Goal: Task Accomplishment & Management: Use online tool/utility

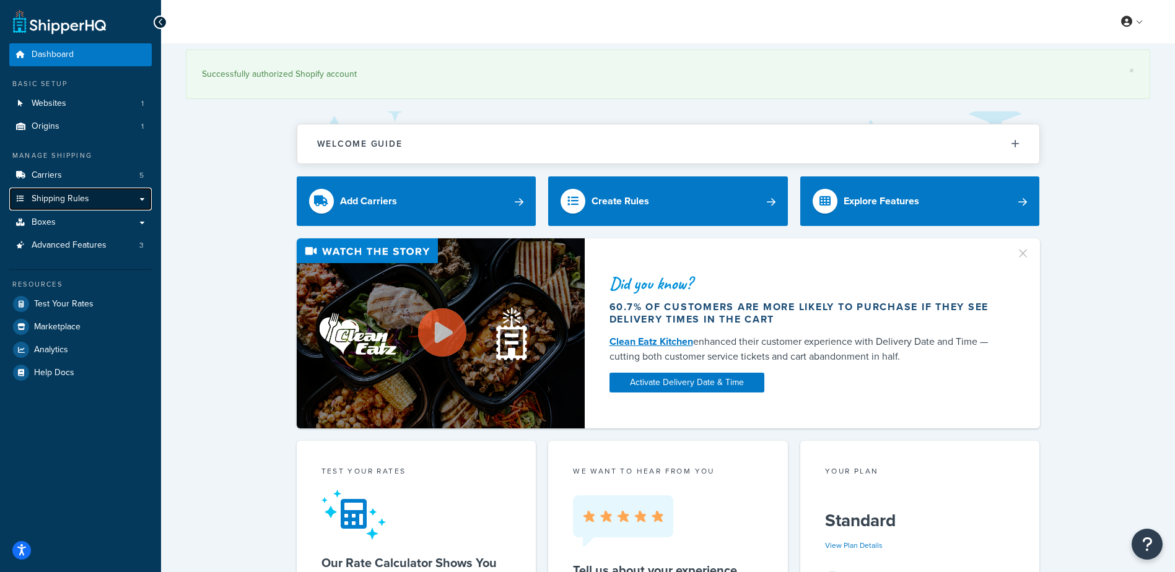
click at [68, 195] on span "Shipping Rules" at bounding box center [61, 199] width 58 height 11
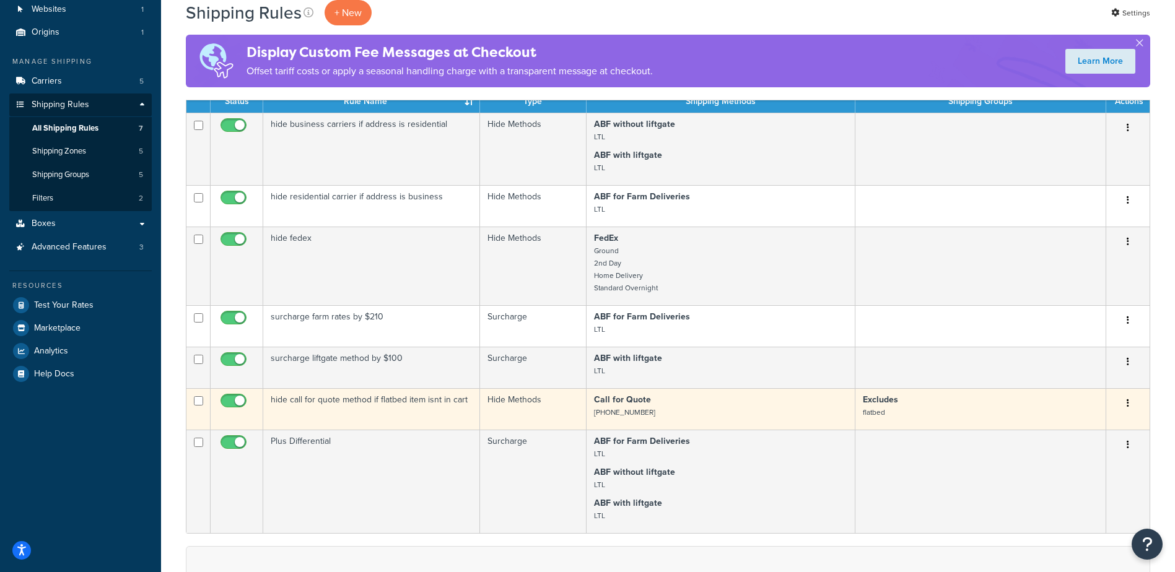
scroll to position [124, 0]
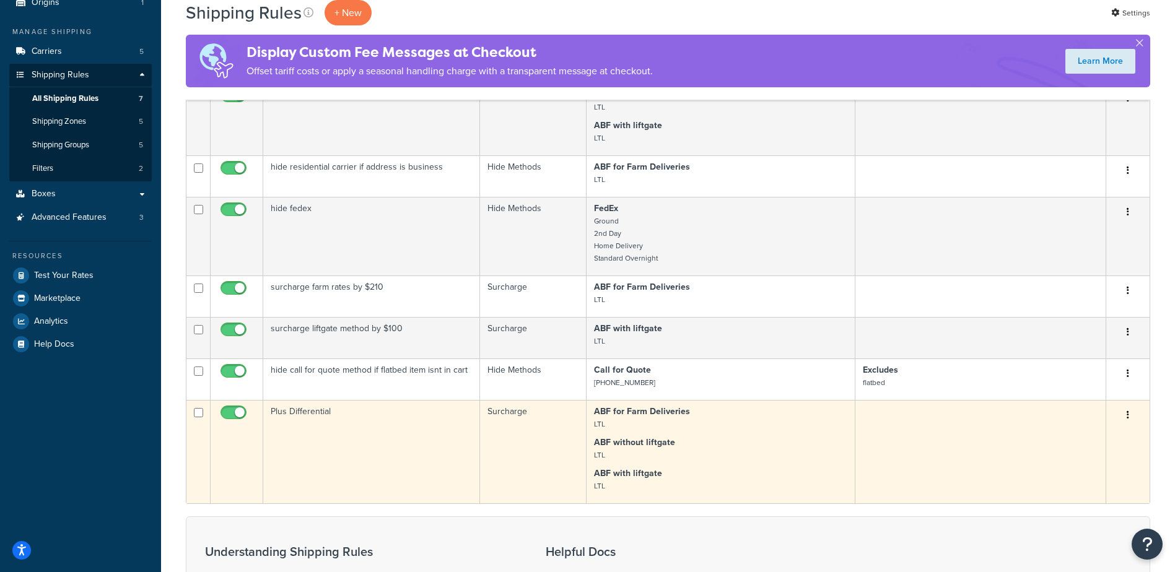
click at [411, 433] on td "Plus Differential" at bounding box center [371, 451] width 217 height 103
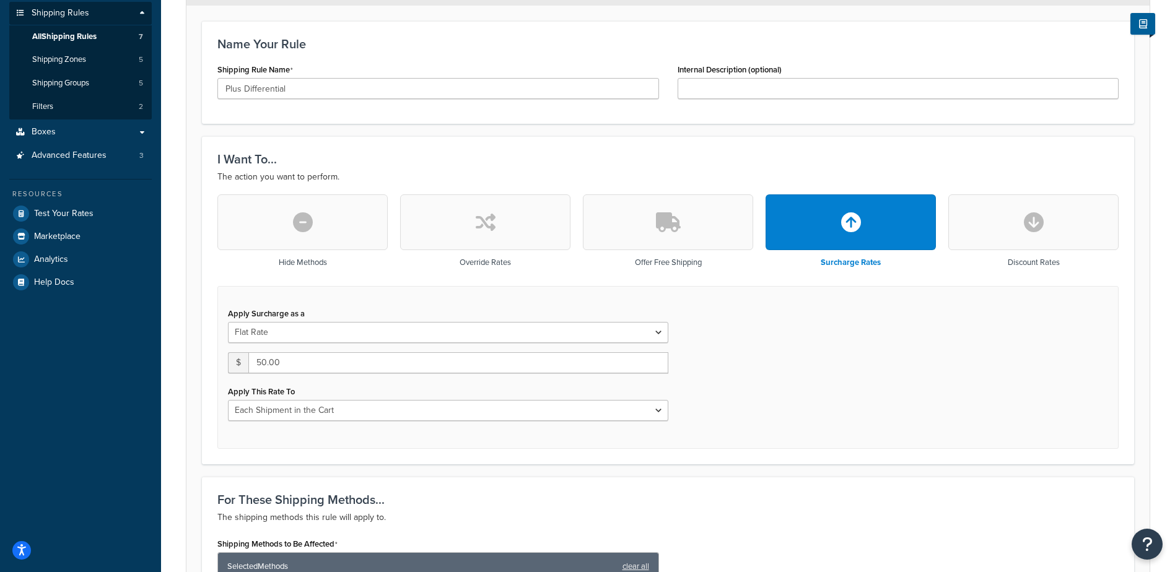
scroll to position [248, 0]
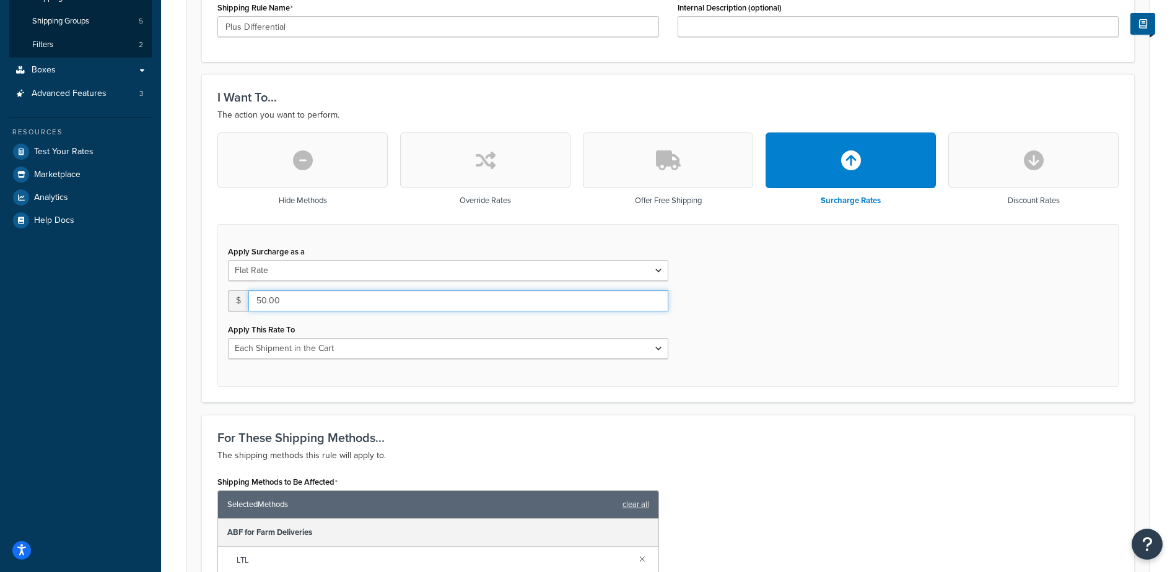
click at [300, 302] on input "50.00" at bounding box center [458, 301] width 420 height 21
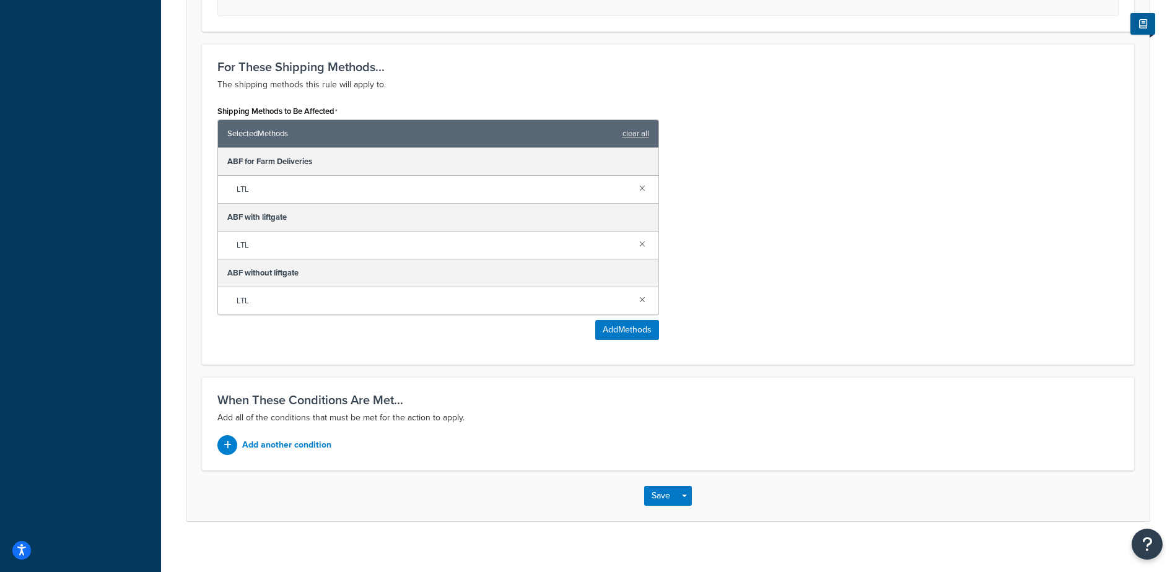
scroll to position [620, 0]
type input "125.00"
click at [659, 499] on button "Save" at bounding box center [660, 496] width 33 height 20
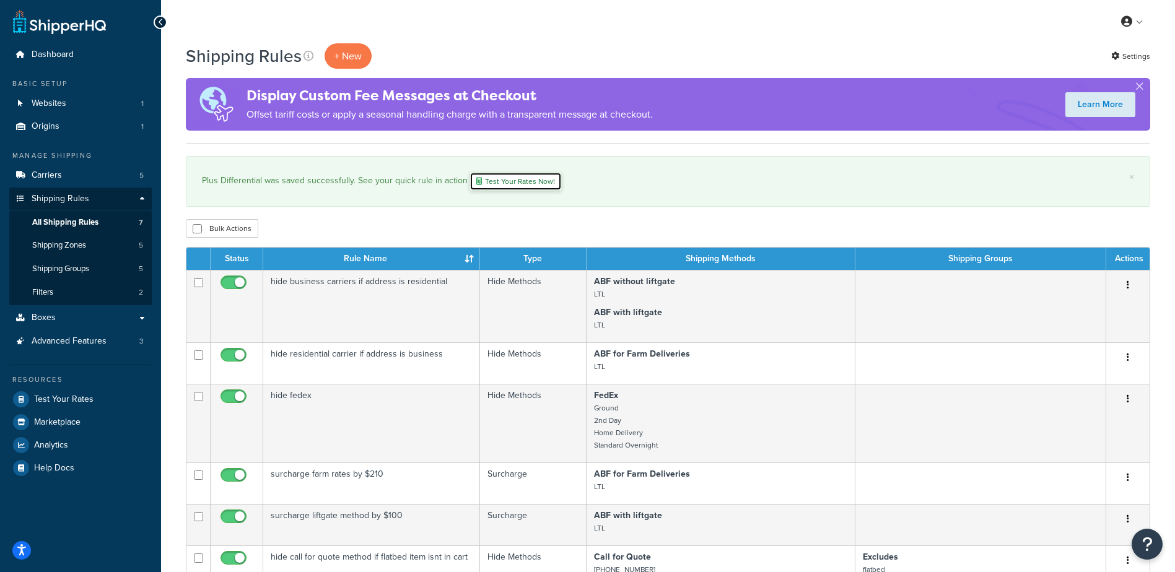
click at [508, 182] on link "Test Your Rates Now!" at bounding box center [516, 181] width 92 height 19
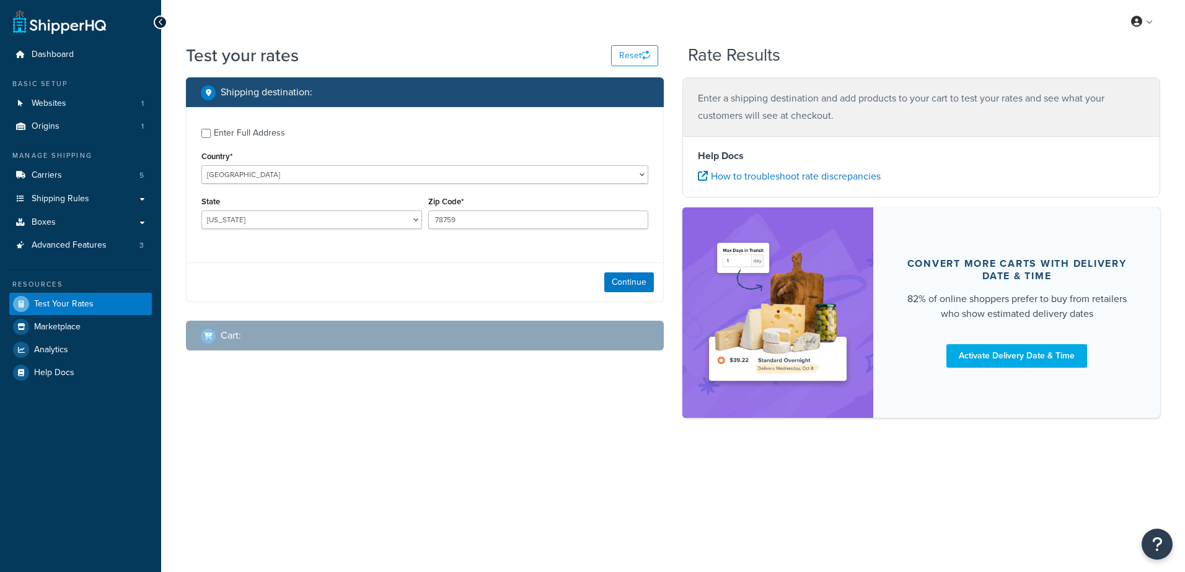
select select "[GEOGRAPHIC_DATA]"
click at [627, 282] on button "Continue" at bounding box center [629, 283] width 50 height 20
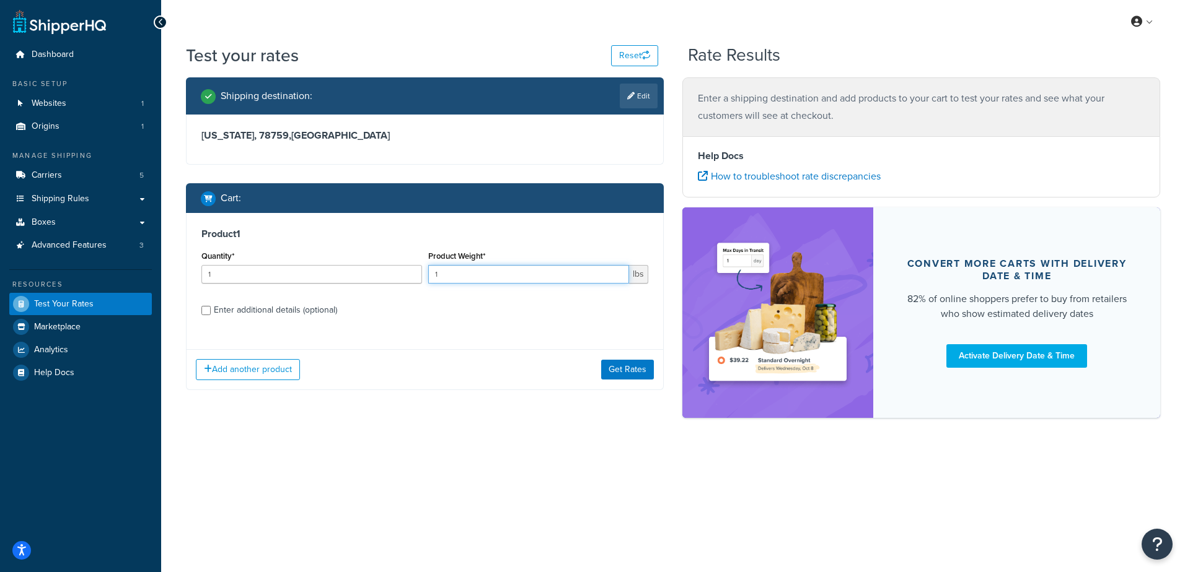
click at [593, 274] on input "1" at bounding box center [528, 274] width 201 height 19
type input "500"
click at [205, 312] on input "Enter additional details (optional)" at bounding box center [205, 310] width 9 height 9
checkbox input "true"
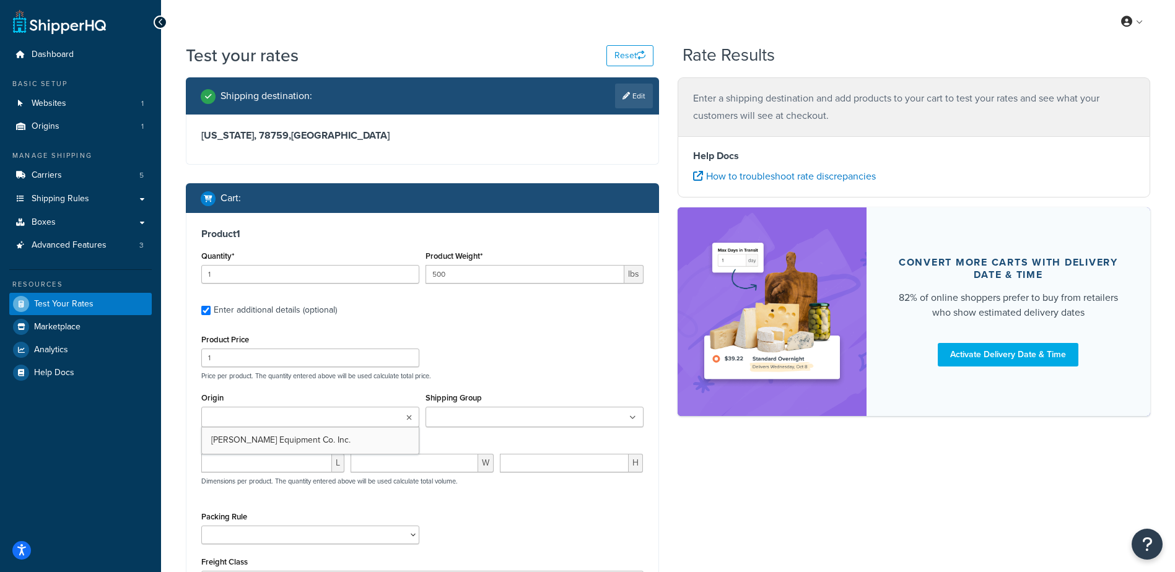
click at [278, 417] on input "Origin" at bounding box center [260, 418] width 110 height 14
click at [471, 416] on input "Shipping Group" at bounding box center [484, 418] width 110 height 14
click at [173, 433] on div "Test your rates Reset Rate Results Shipping destination : Edit Texas, 78759 , U…" at bounding box center [668, 379] width 1014 height 673
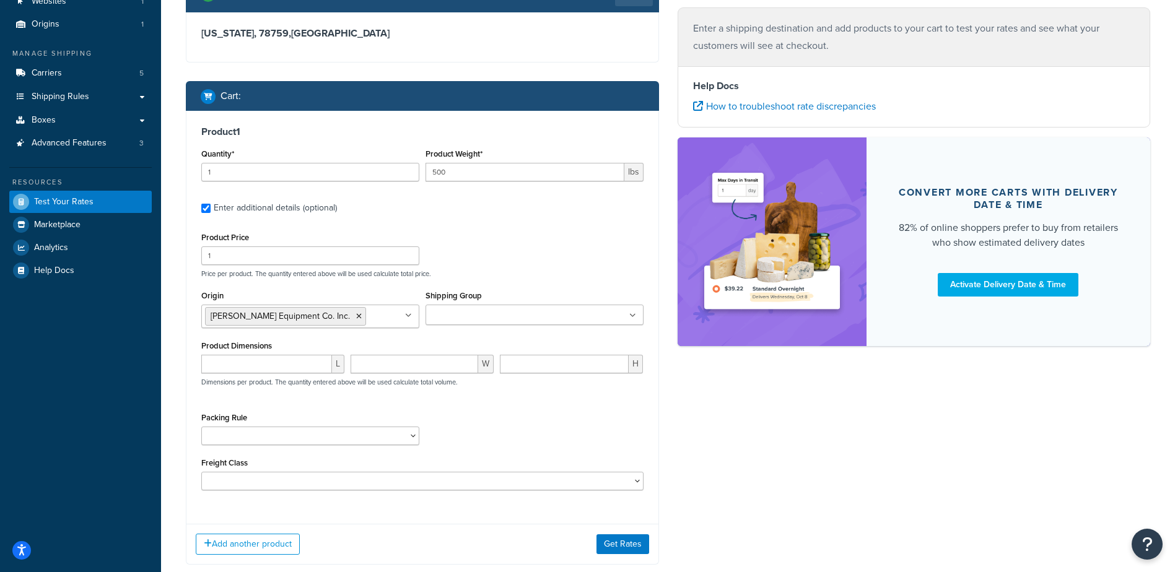
scroll to position [124, 0]
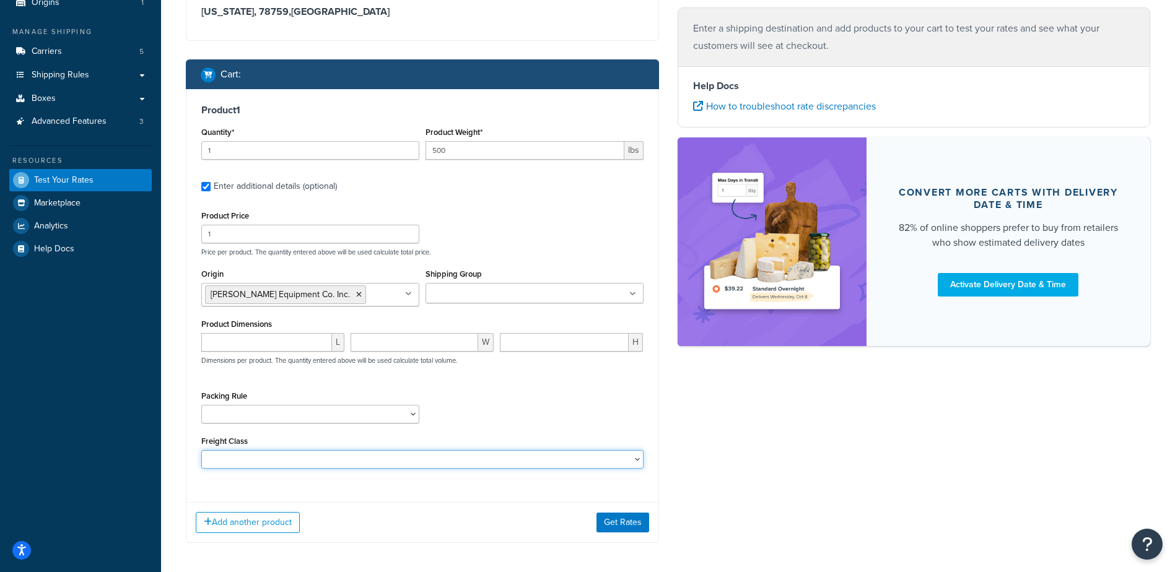
click at [235, 464] on select "50 55 60 65 70 77.5 85 92.5 100 110 125 150 175 200 250 300 400 500" at bounding box center [422, 459] width 442 height 19
select select "200"
click at [201, 452] on select "50 55 60 65 70 77.5 85 92.5 100 110 125 150 175 200 250 300 400 500" at bounding box center [422, 459] width 442 height 19
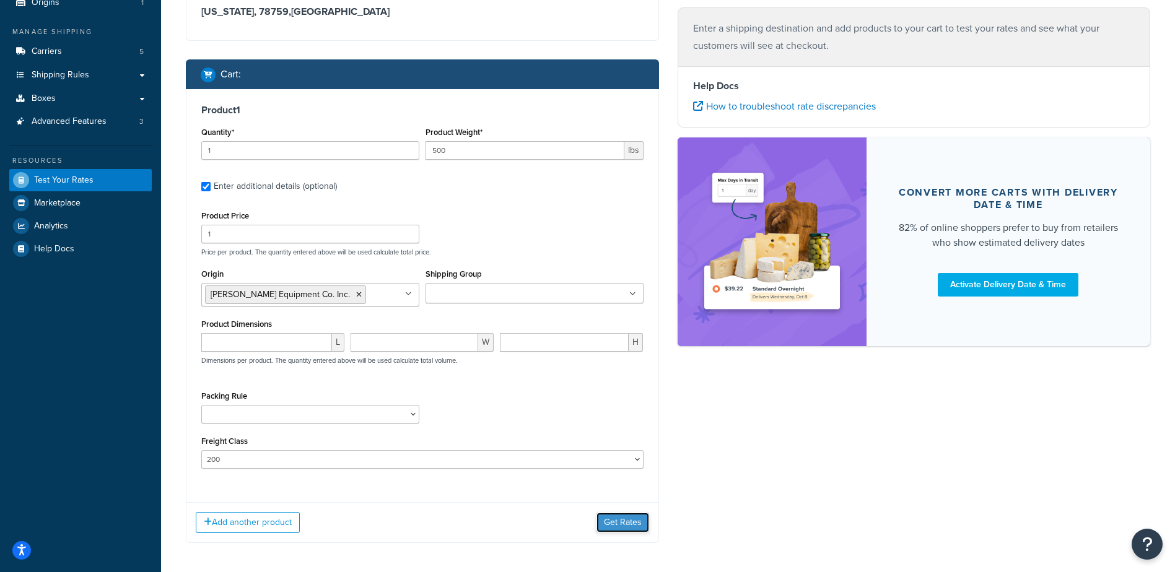
click at [618, 520] on button "Get Rates" at bounding box center [623, 523] width 53 height 20
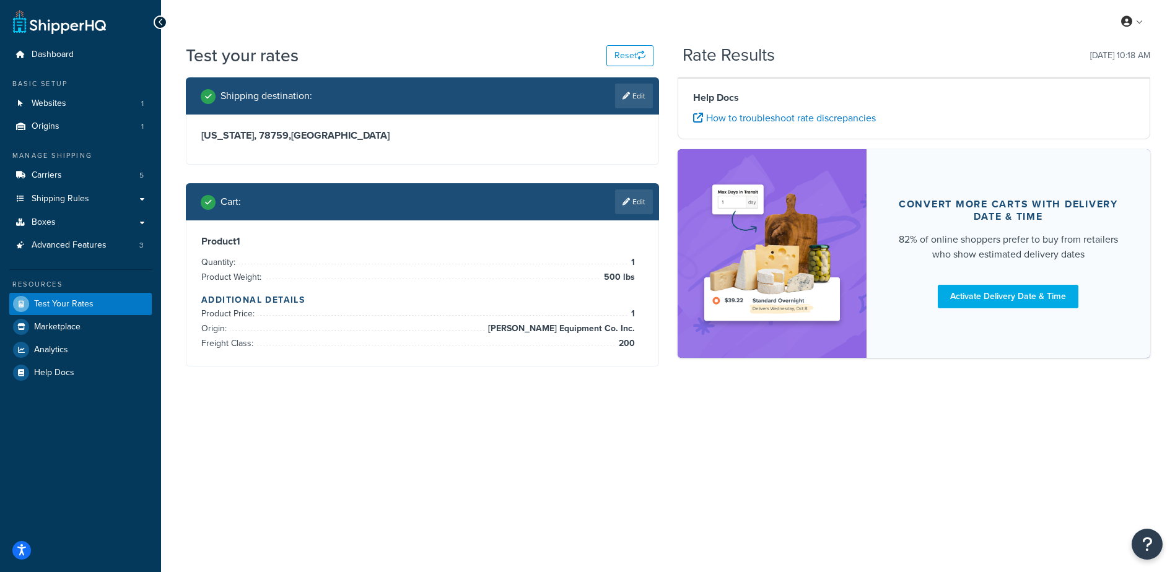
scroll to position [0, 0]
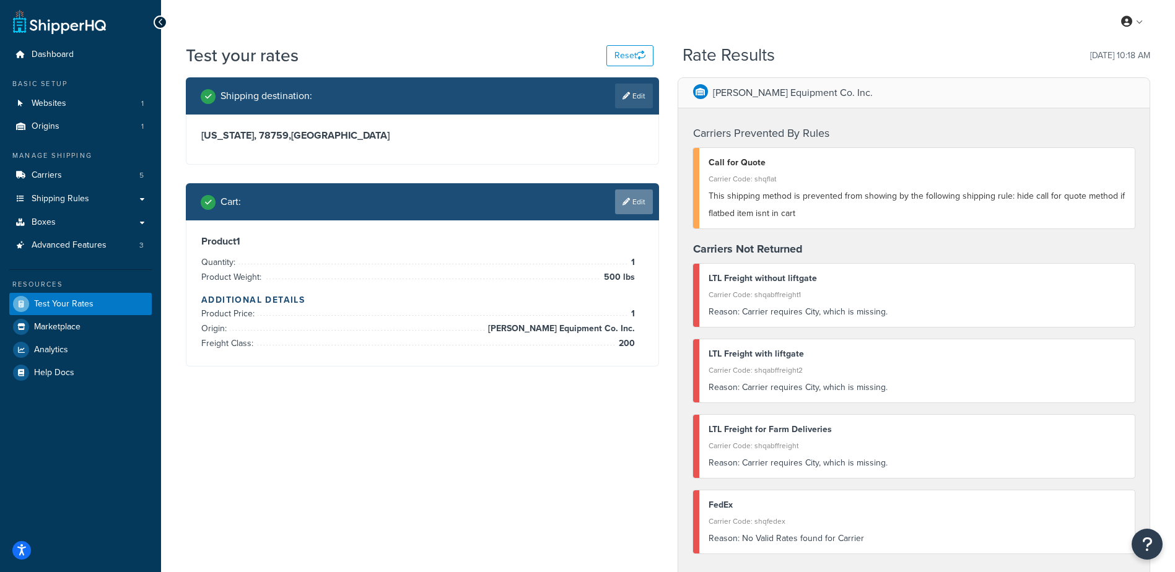
click at [643, 195] on link "Edit" at bounding box center [634, 202] width 38 height 25
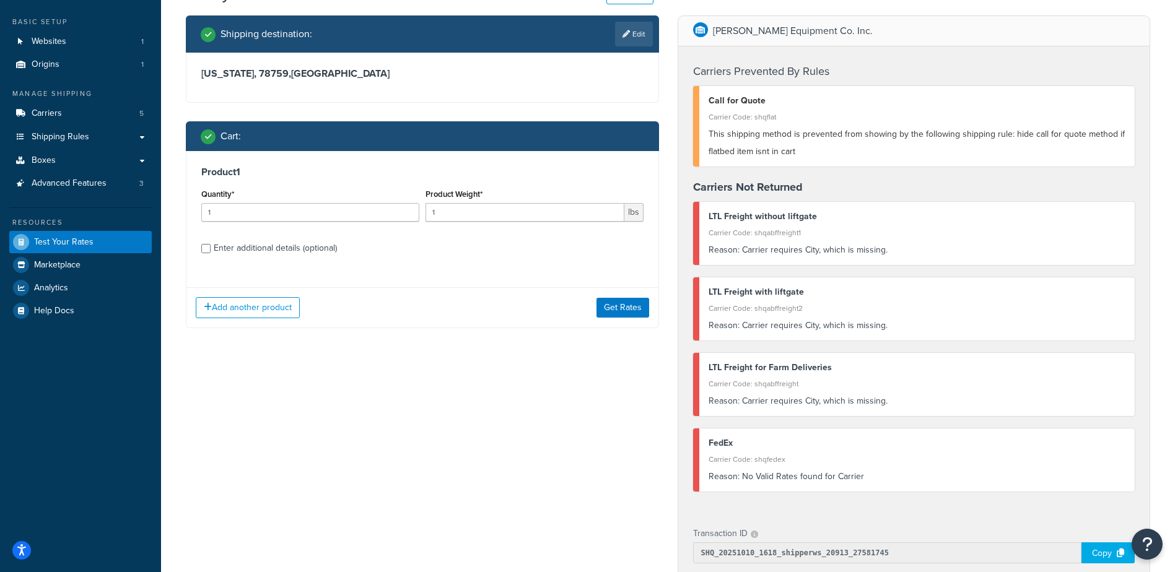
scroll to position [124, 0]
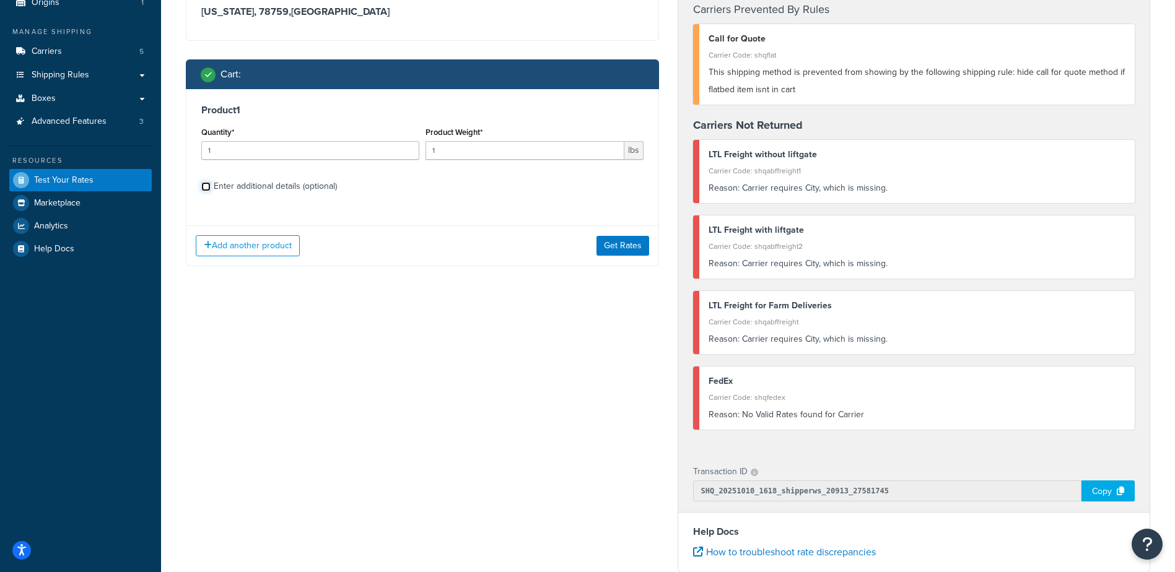
click at [206, 188] on input "Enter additional details (optional)" at bounding box center [205, 186] width 9 height 9
checkbox input "true"
select select "200"
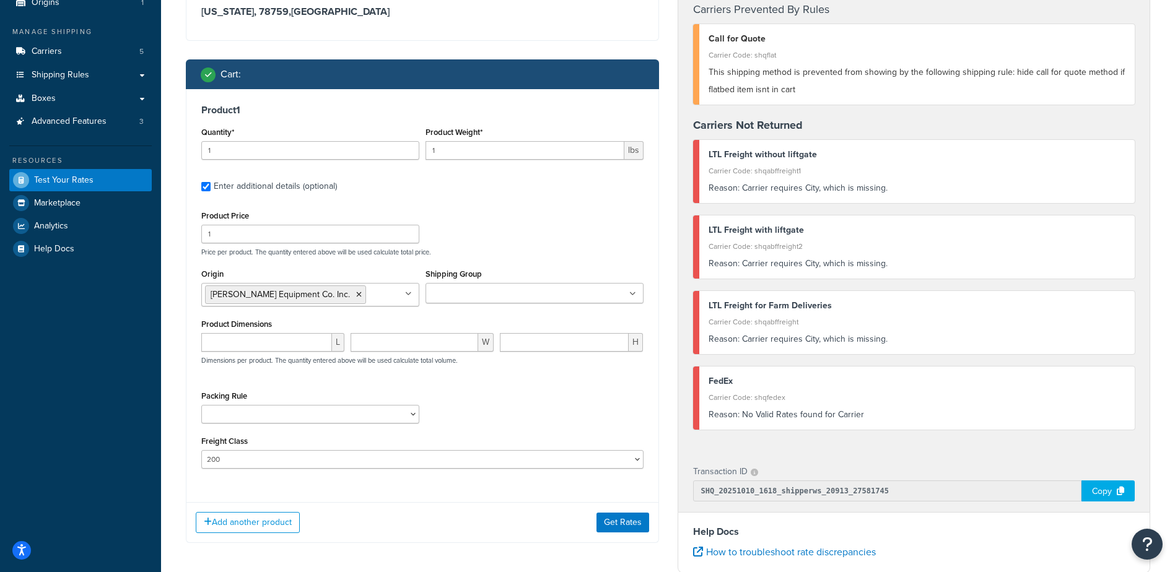
click at [467, 292] on input "Shipping Group" at bounding box center [484, 294] width 110 height 14
click at [497, 409] on div "Packing Rule Camel-300-150 Camel-500/150 pack sep Trifecta Dual Fuel/150" at bounding box center [422, 410] width 449 height 45
click at [410, 419] on select "Camel-300-150 Camel-500/150 pack sep Trifecta Dual Fuel/150" at bounding box center [310, 414] width 218 height 19
click at [485, 397] on div "Packing Rule Camel-300-150 Camel-500/150 pack sep Trifecta Dual Fuel/150" at bounding box center [422, 410] width 449 height 45
click at [612, 520] on button "Get Rates" at bounding box center [623, 523] width 53 height 20
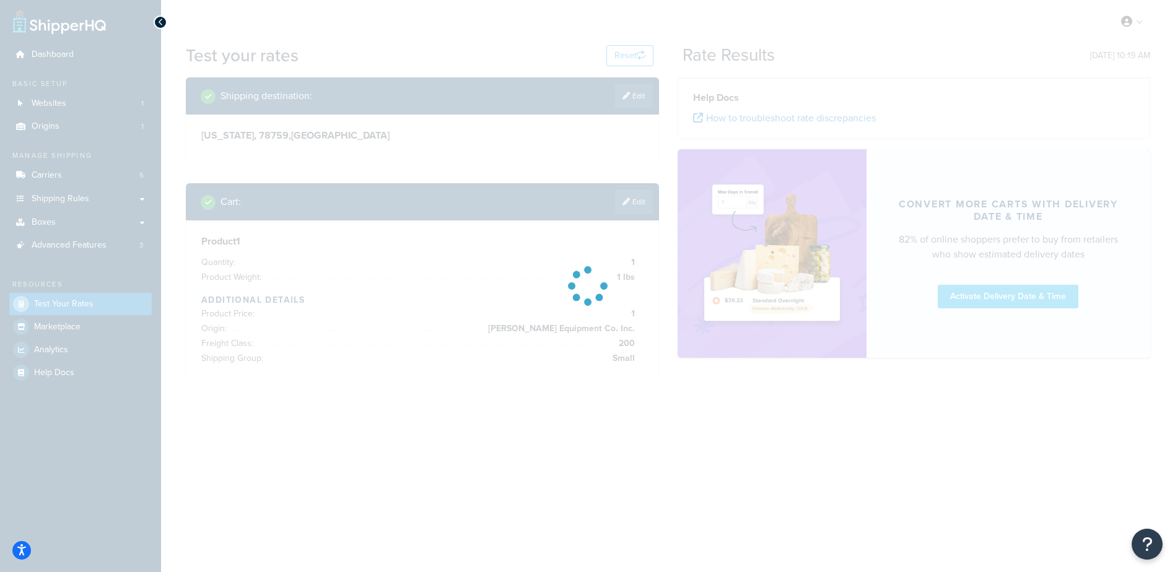
scroll to position [0, 0]
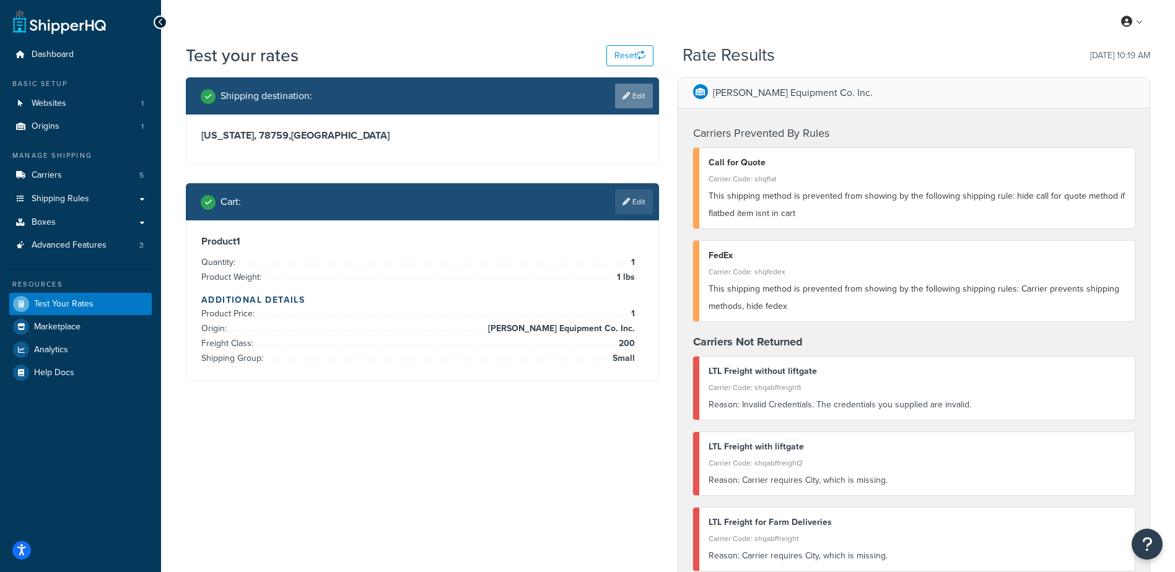
click at [642, 92] on link "Edit" at bounding box center [634, 96] width 38 height 25
select select "TX"
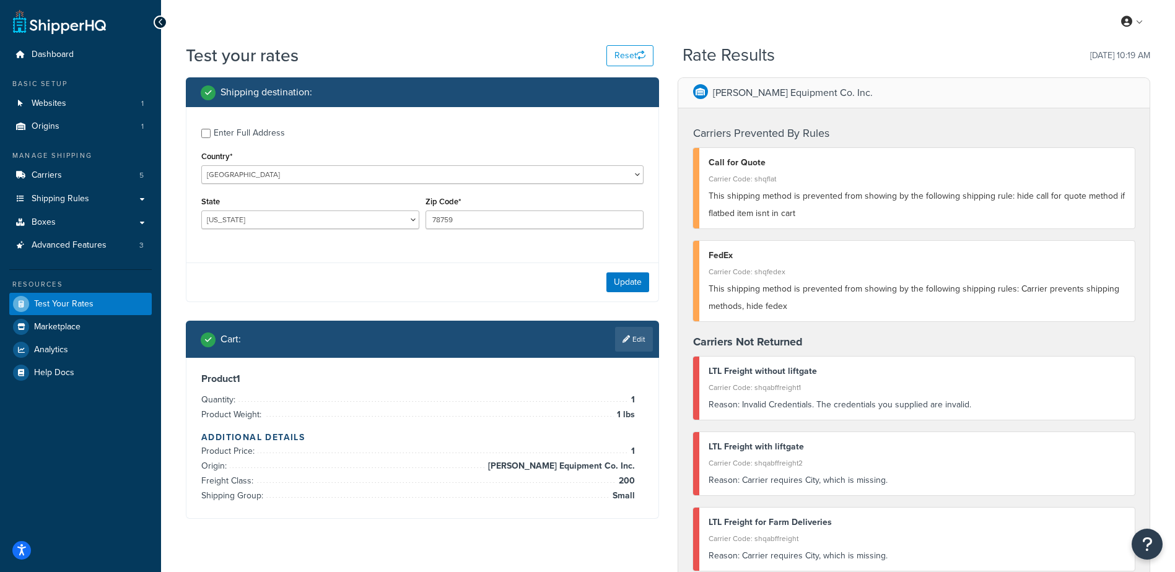
scroll to position [62, 0]
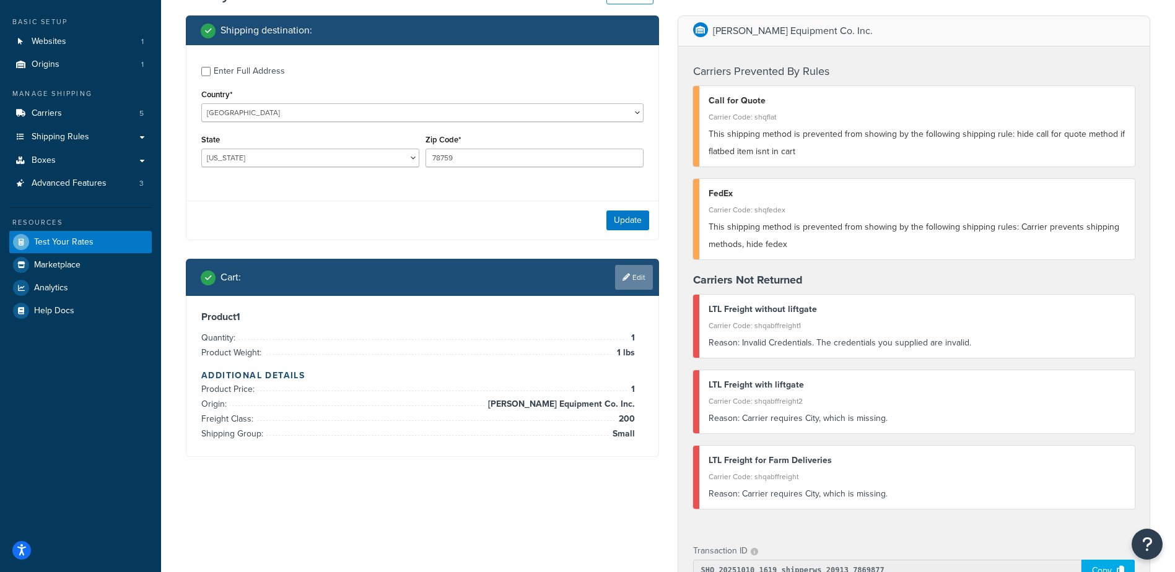
click at [632, 267] on link "Edit" at bounding box center [634, 277] width 38 height 25
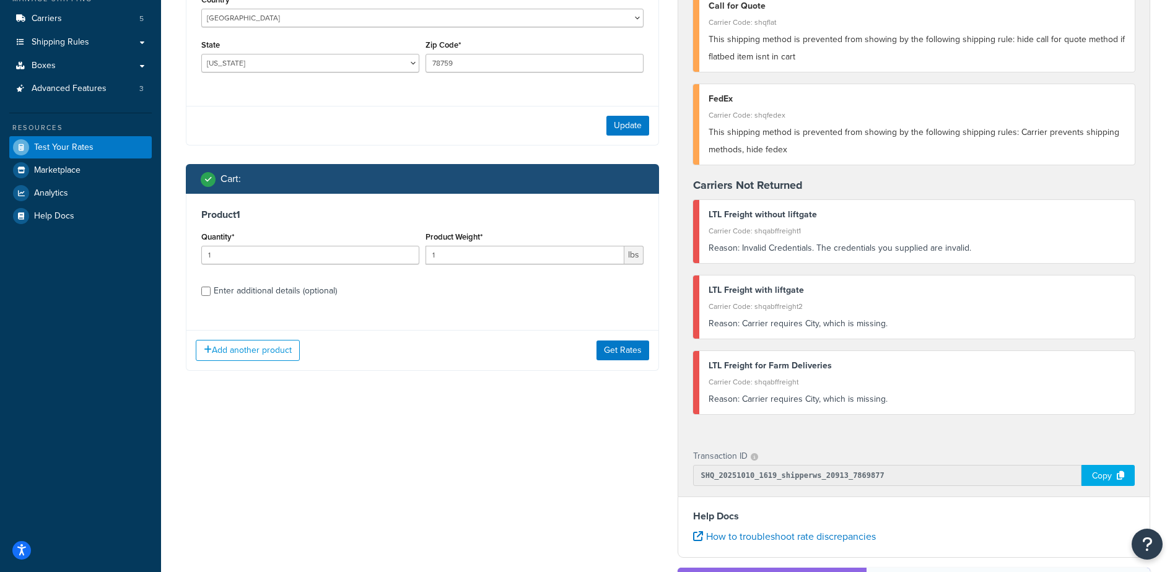
scroll to position [186, 0]
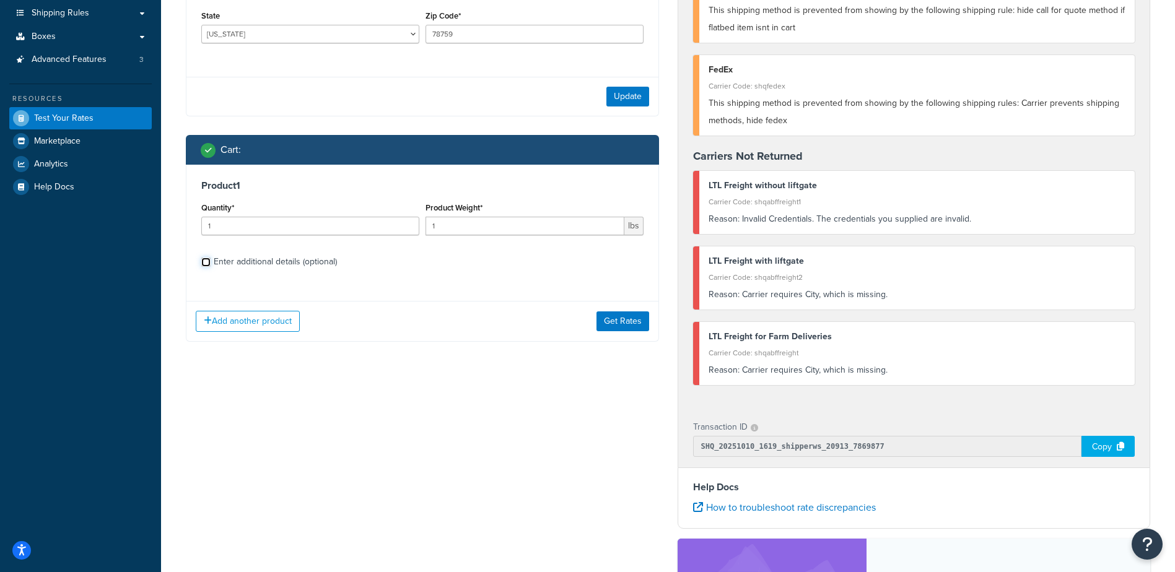
click at [206, 263] on input "Enter additional details (optional)" at bounding box center [205, 262] width 9 height 9
checkbox input "true"
select select "200"
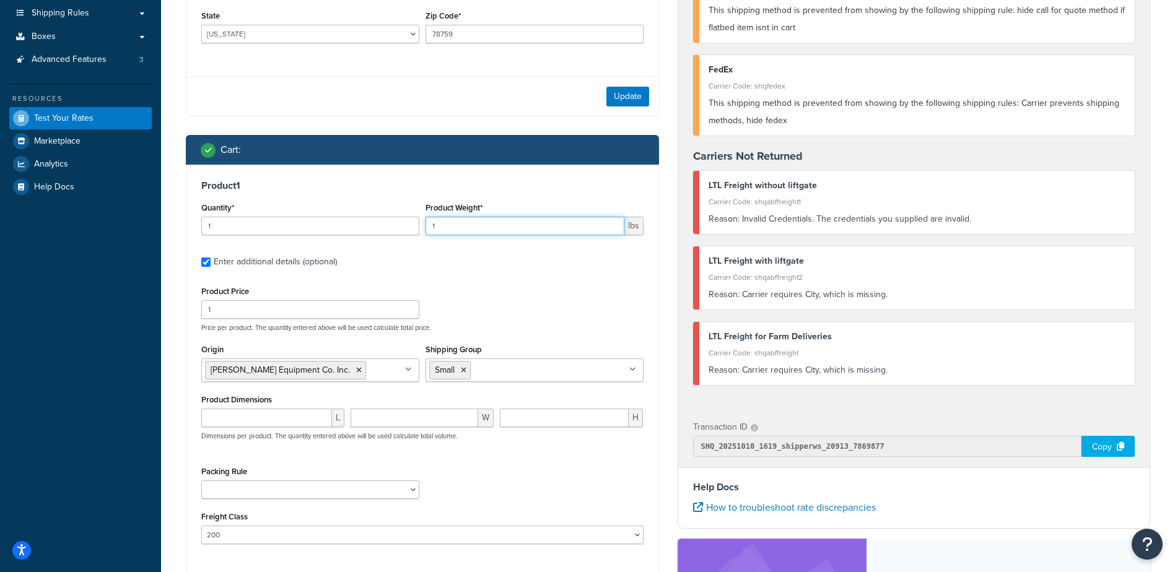
click at [447, 226] on input "1" at bounding box center [525, 226] width 199 height 19
type input "500"
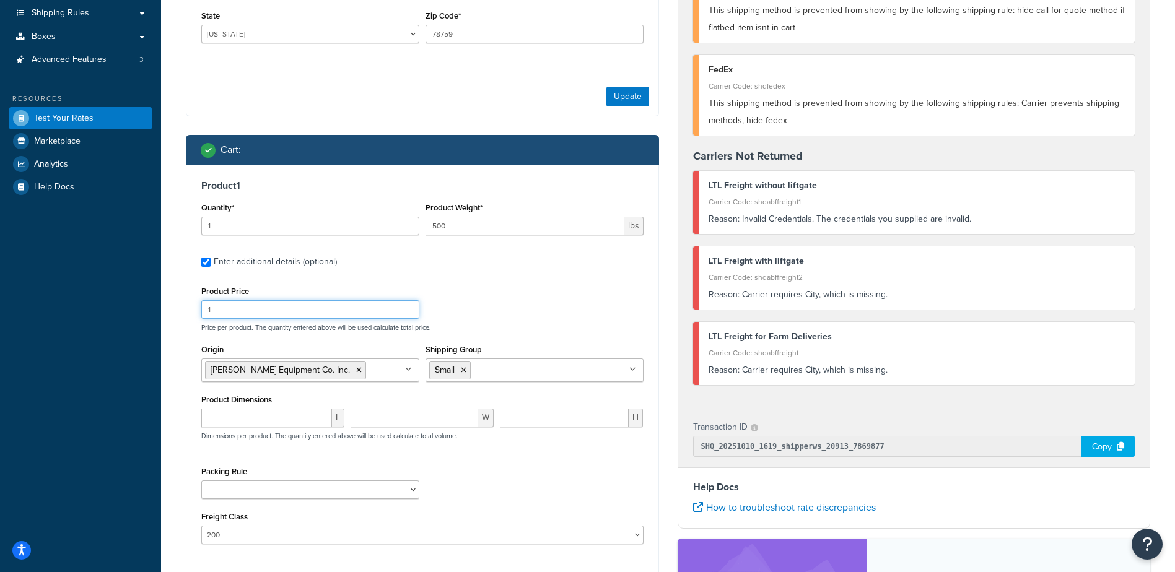
click at [268, 309] on input "1" at bounding box center [310, 309] width 218 height 19
click at [411, 311] on input "2" at bounding box center [310, 309] width 218 height 19
click at [407, 311] on input "3" at bounding box center [310, 309] width 218 height 19
click at [407, 316] on input "2" at bounding box center [310, 309] width 218 height 19
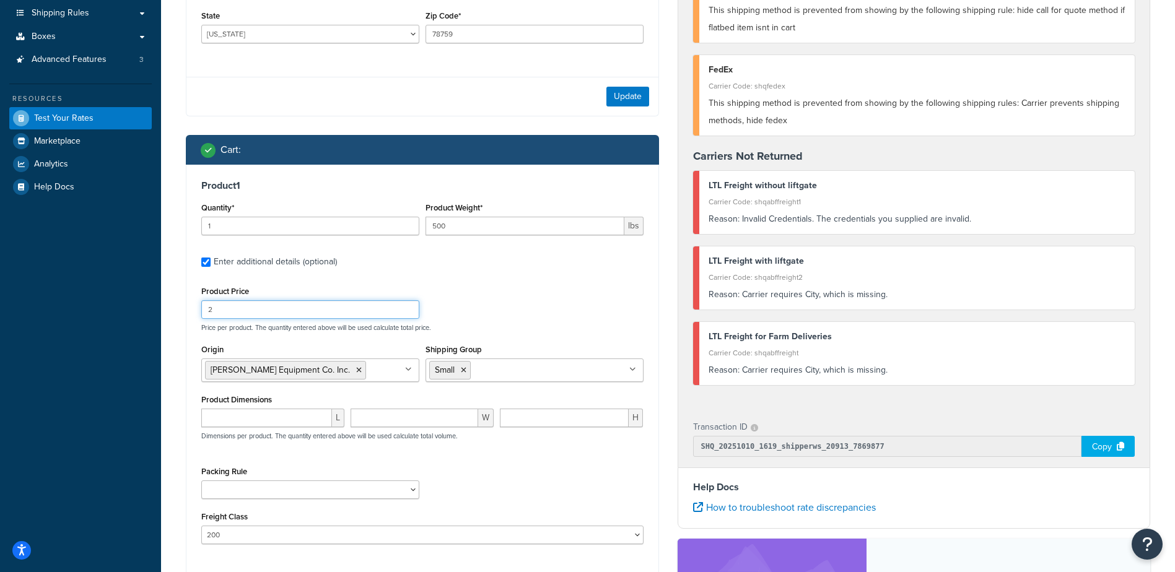
click at [229, 310] on input "2" at bounding box center [310, 309] width 218 height 19
click at [223, 311] on input "2" at bounding box center [310, 309] width 218 height 19
type input "1500"
click at [526, 301] on div "Product Price 1500 Price per product. The quantity entered above will be used c…" at bounding box center [422, 307] width 449 height 49
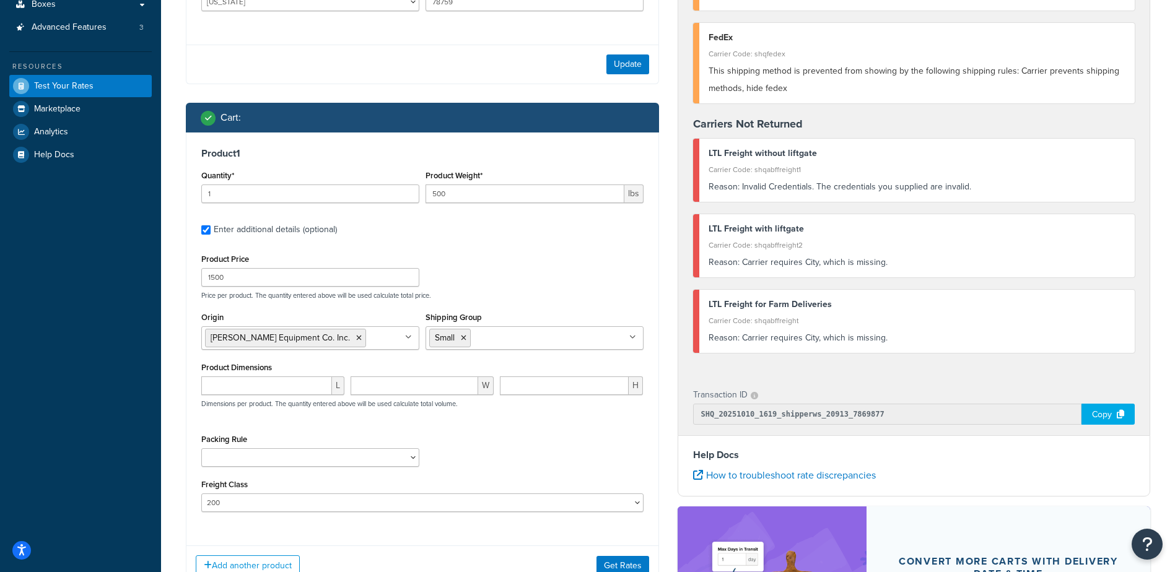
scroll to position [248, 0]
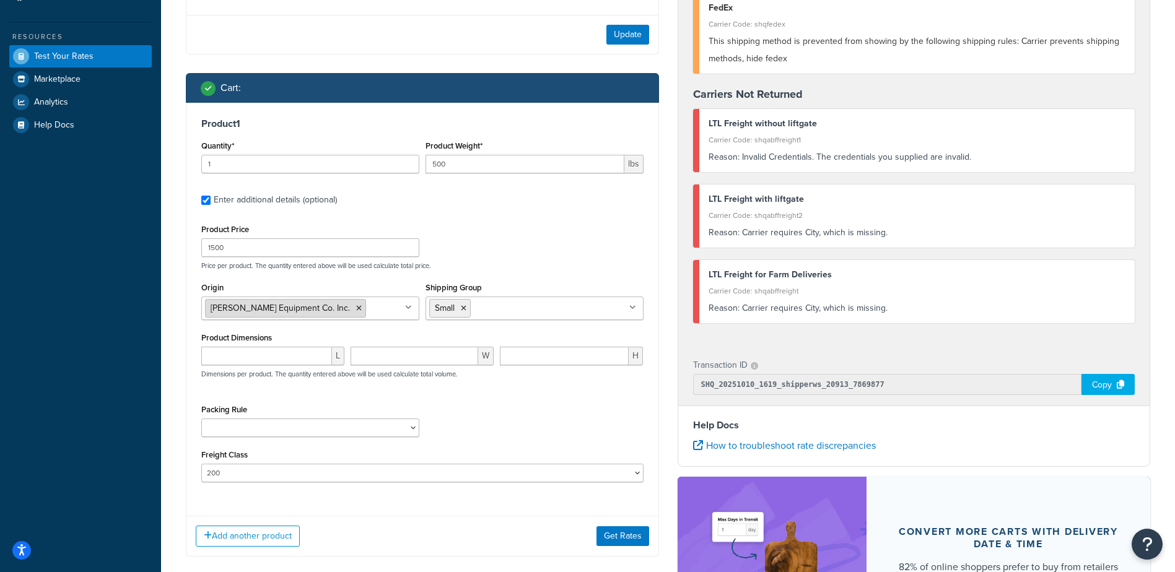
click at [313, 309] on li "Mills Equipment Co. Inc." at bounding box center [285, 308] width 161 height 19
click at [356, 309] on icon at bounding box center [359, 308] width 6 height 7
click at [465, 312] on icon at bounding box center [464, 308] width 6 height 7
click at [494, 273] on div "Product Price 1500 Price per product. The quantity entered above will be used c…" at bounding box center [422, 350] width 442 height 258
click at [205, 198] on input "Enter additional details (optional)" at bounding box center [205, 200] width 9 height 9
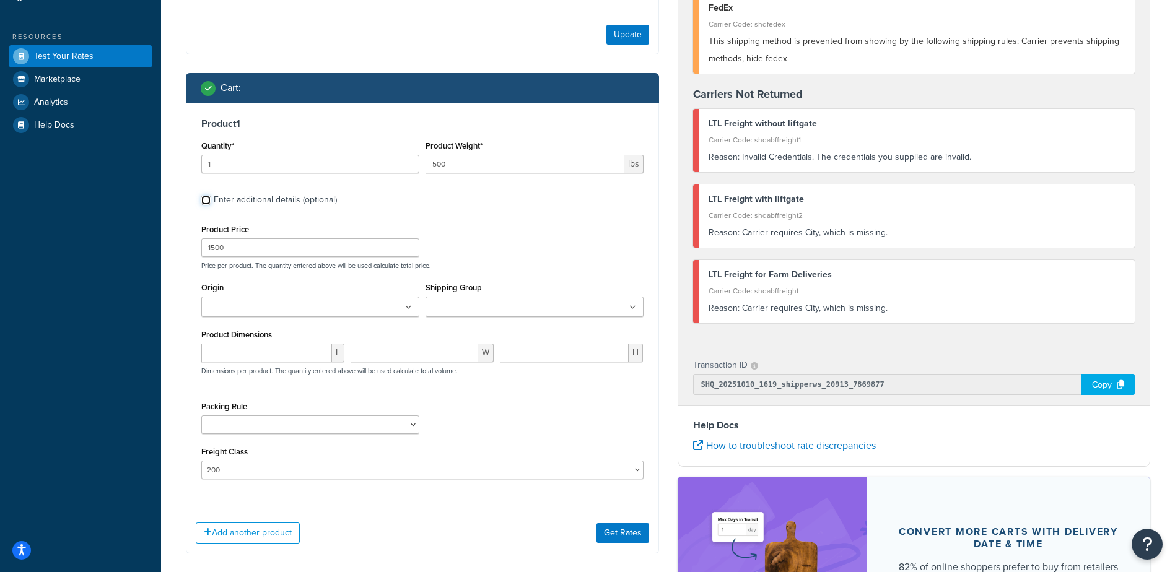
checkbox input "false"
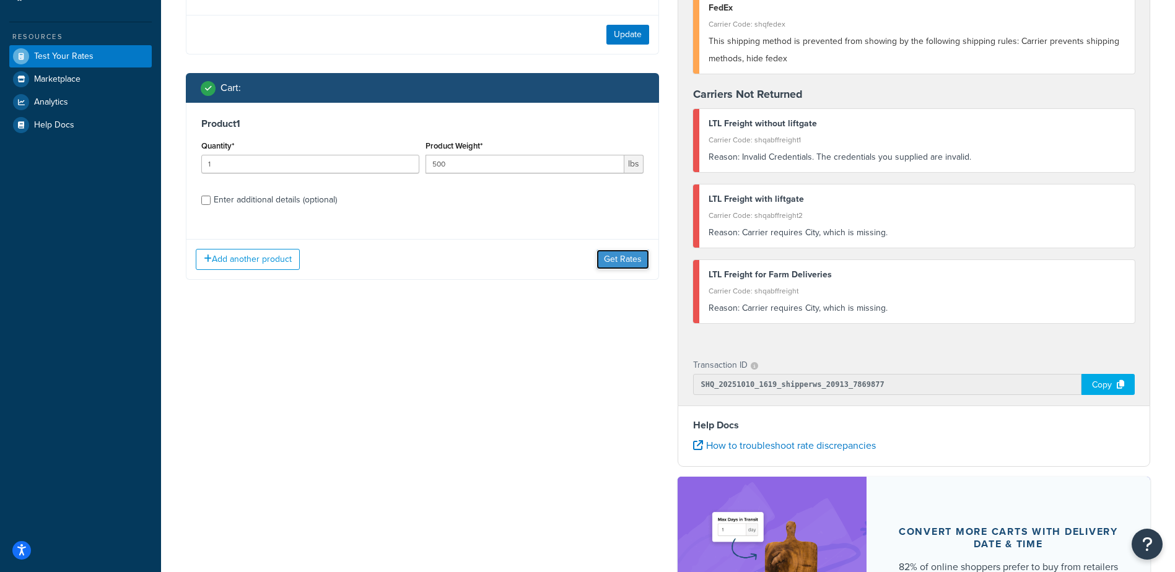
click at [628, 259] on button "Get Rates" at bounding box center [623, 260] width 53 height 20
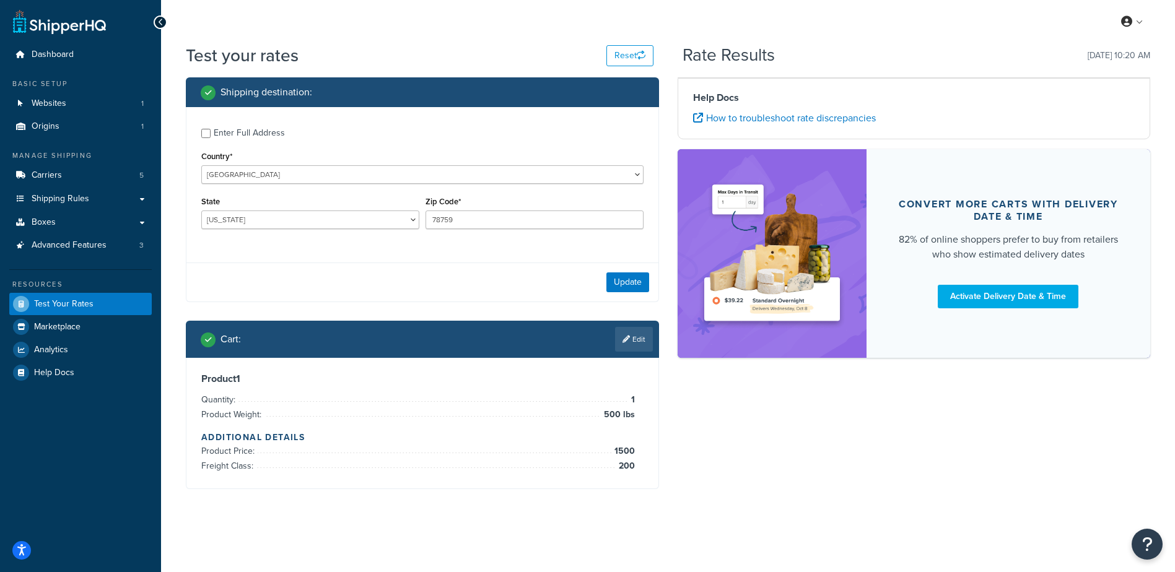
scroll to position [0, 0]
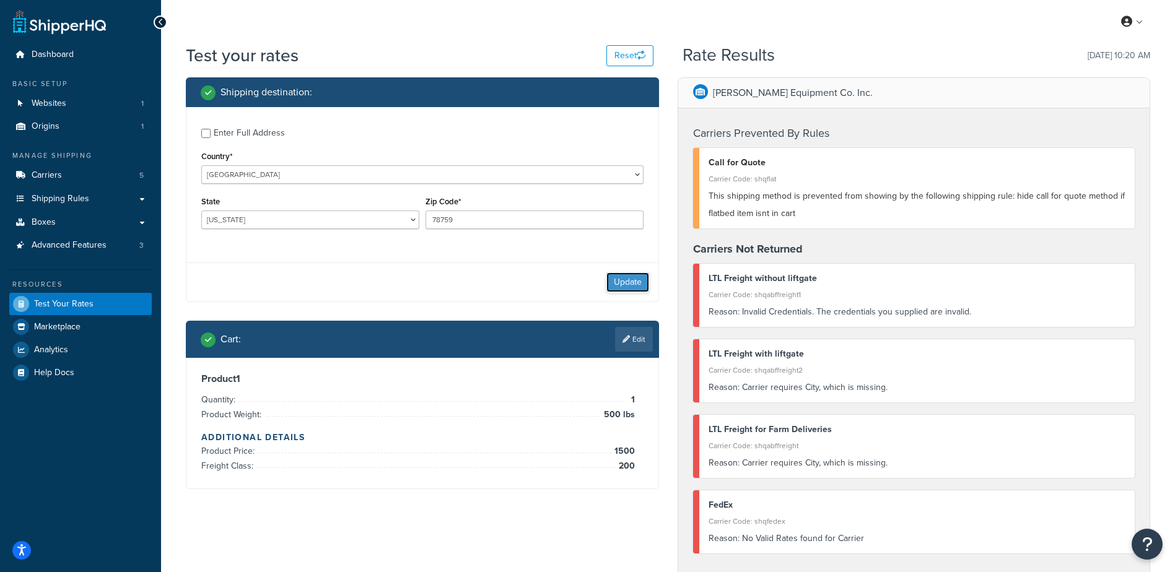
click at [629, 282] on button "Update" at bounding box center [628, 283] width 43 height 20
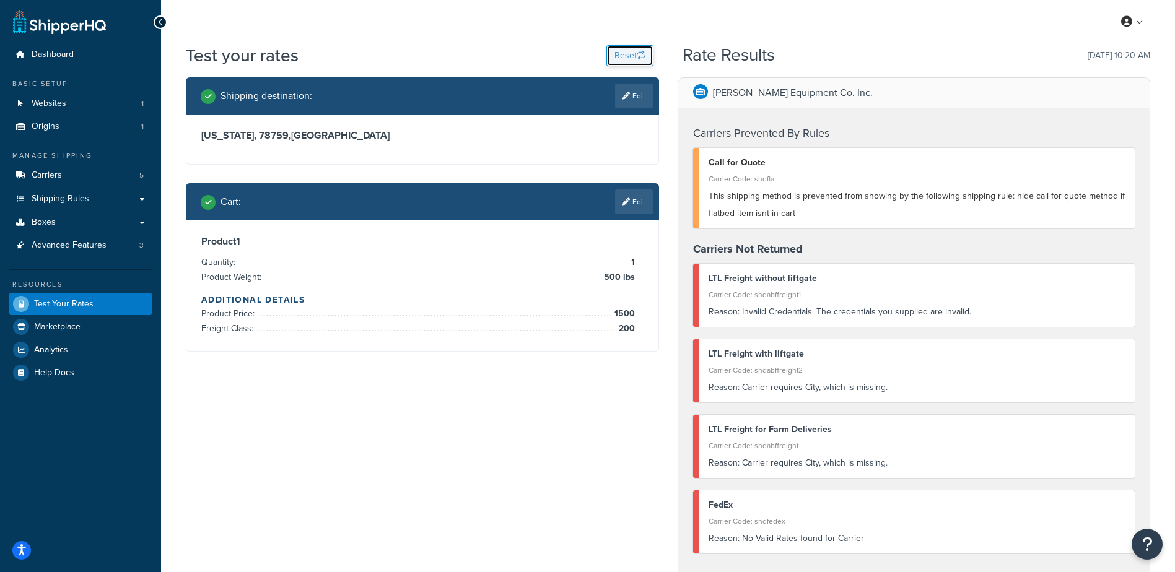
click at [628, 56] on button "Reset" at bounding box center [630, 55] width 47 height 21
select select "TX"
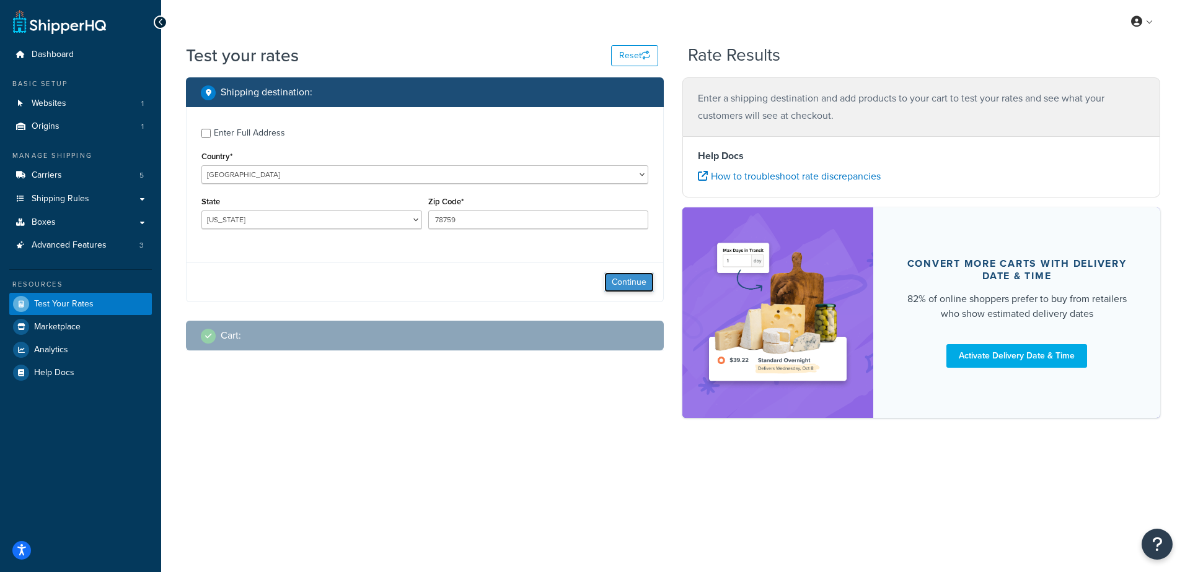
click at [629, 281] on button "Continue" at bounding box center [629, 283] width 50 height 20
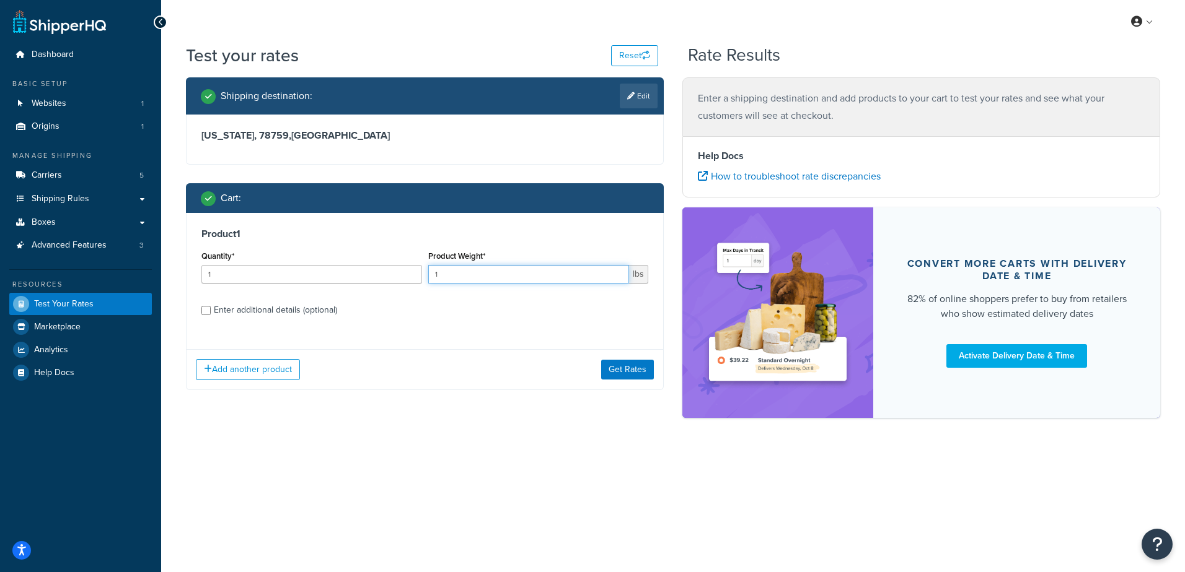
click at [574, 270] on input "1" at bounding box center [528, 274] width 201 height 19
type input "500"
click at [615, 373] on button "Get Rates" at bounding box center [627, 370] width 53 height 20
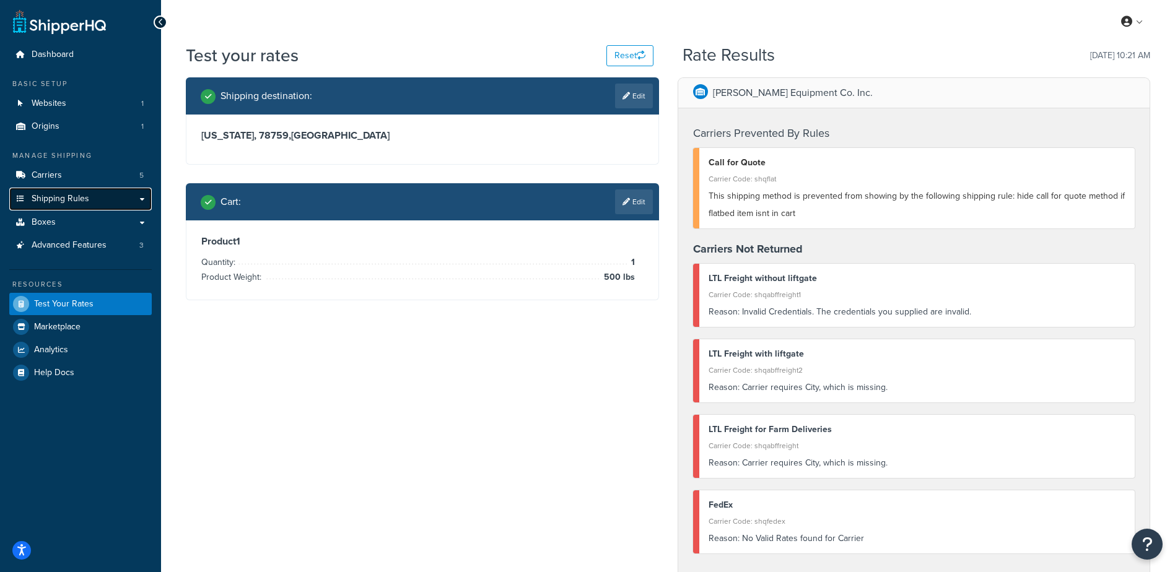
click at [77, 195] on span "Shipping Rules" at bounding box center [61, 199] width 58 height 11
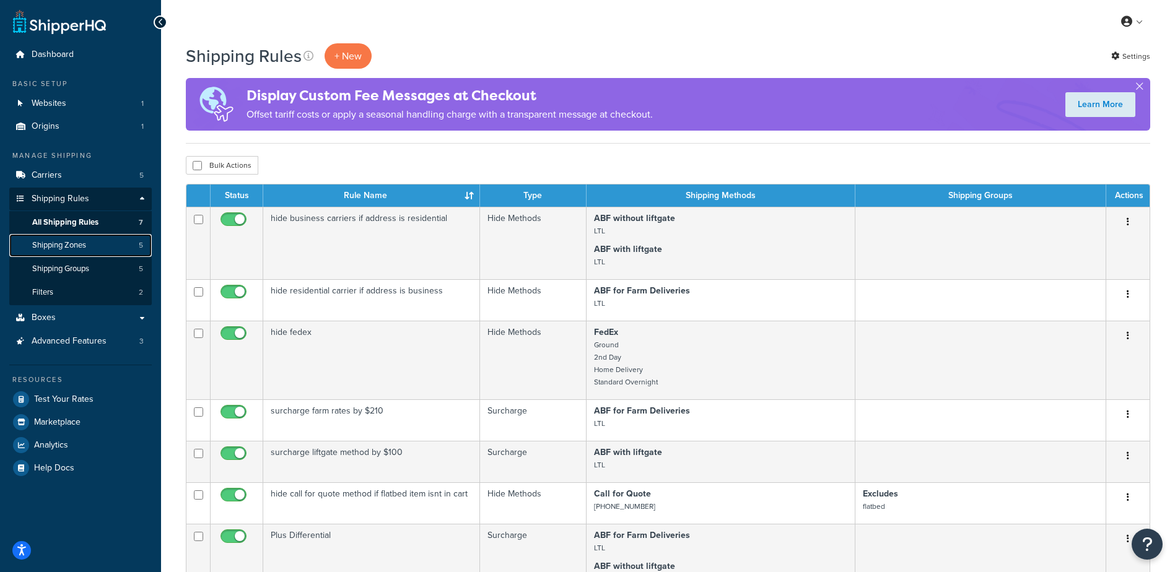
click at [70, 243] on span "Shipping Zones" at bounding box center [59, 245] width 54 height 11
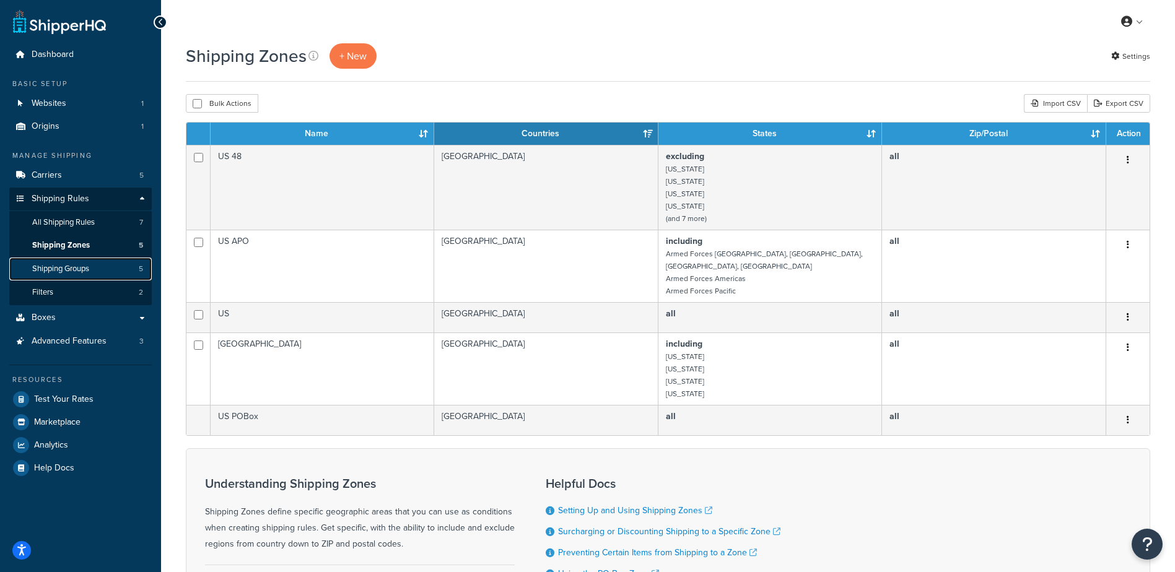
click at [79, 270] on span "Shipping Groups" at bounding box center [60, 269] width 57 height 11
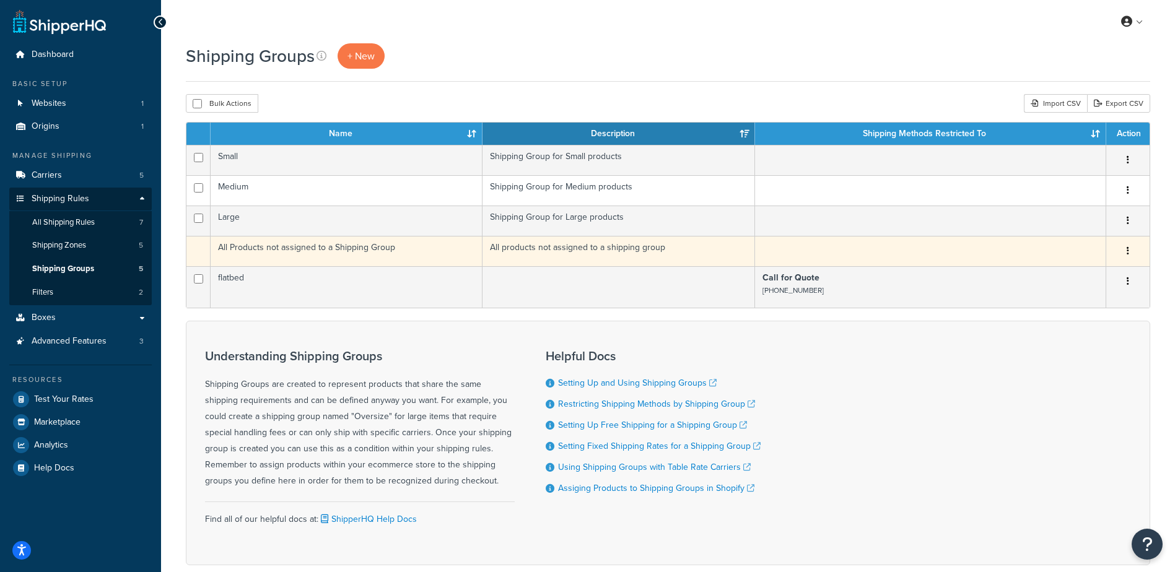
click at [394, 249] on td "All Products not assigned to a Shipping Group" at bounding box center [347, 251] width 272 height 30
click at [562, 250] on td "All products not assigned to a shipping group" at bounding box center [619, 251] width 272 height 30
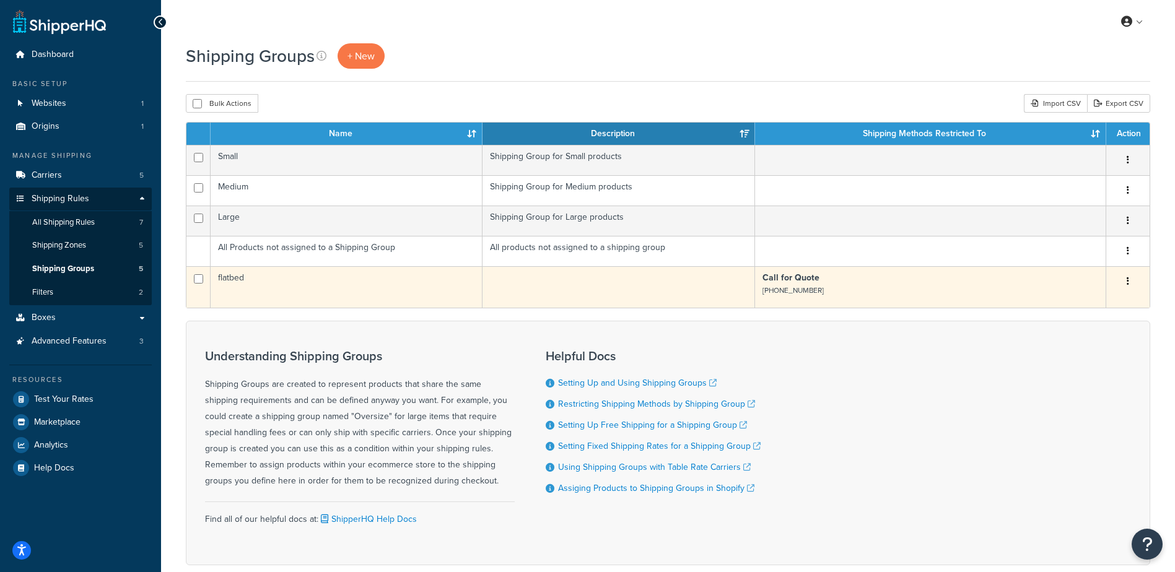
click at [237, 279] on td "flatbed" at bounding box center [347, 287] width 272 height 42
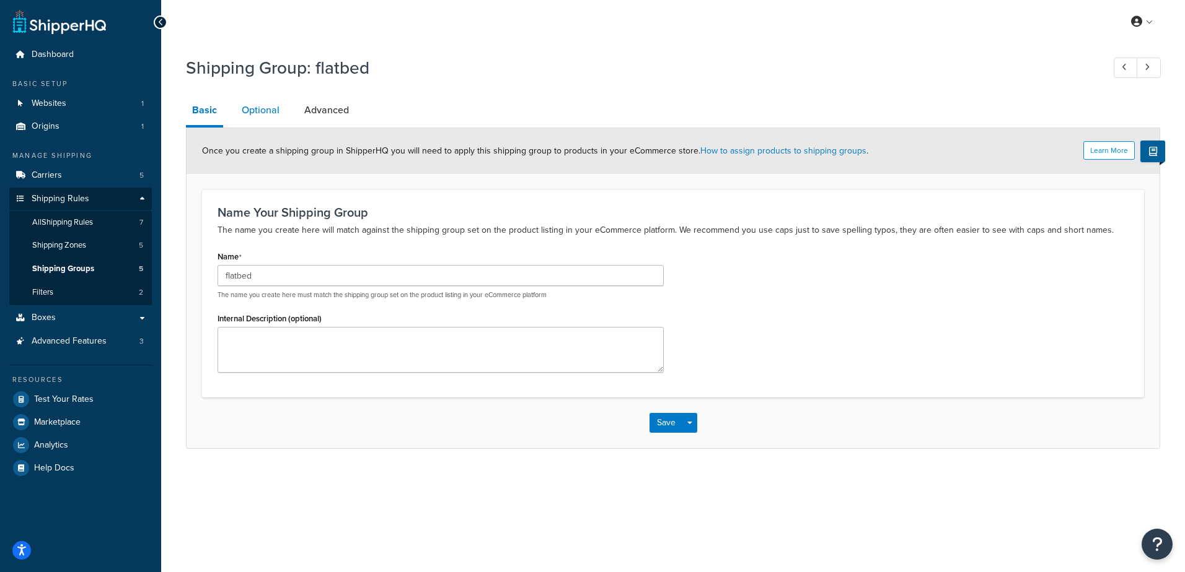
click at [255, 110] on link "Optional" at bounding box center [260, 110] width 50 height 30
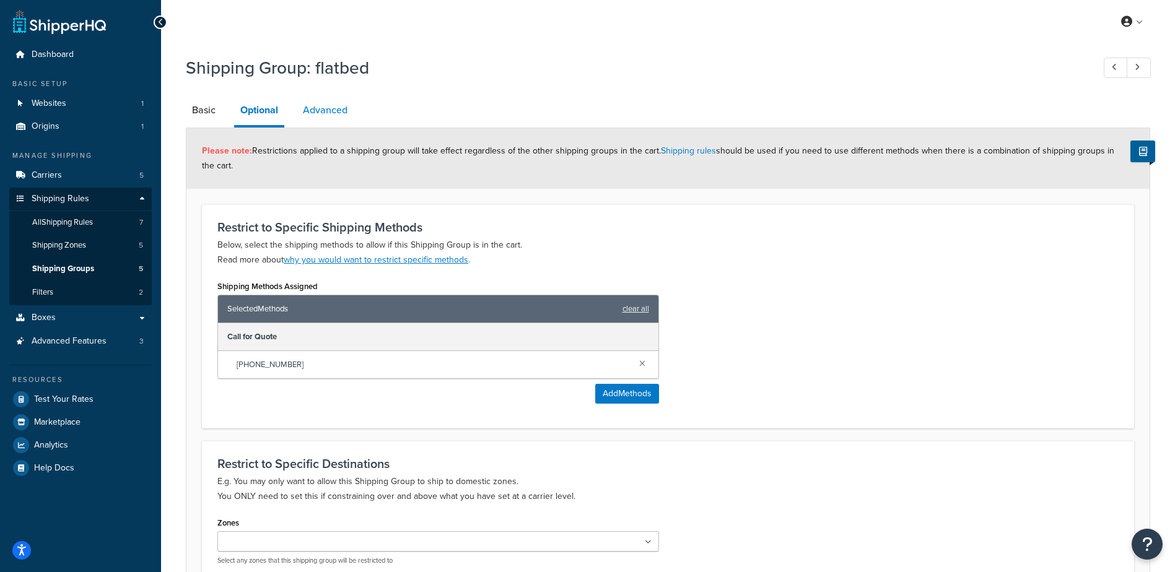
click at [333, 112] on link "Advanced" at bounding box center [325, 110] width 57 height 30
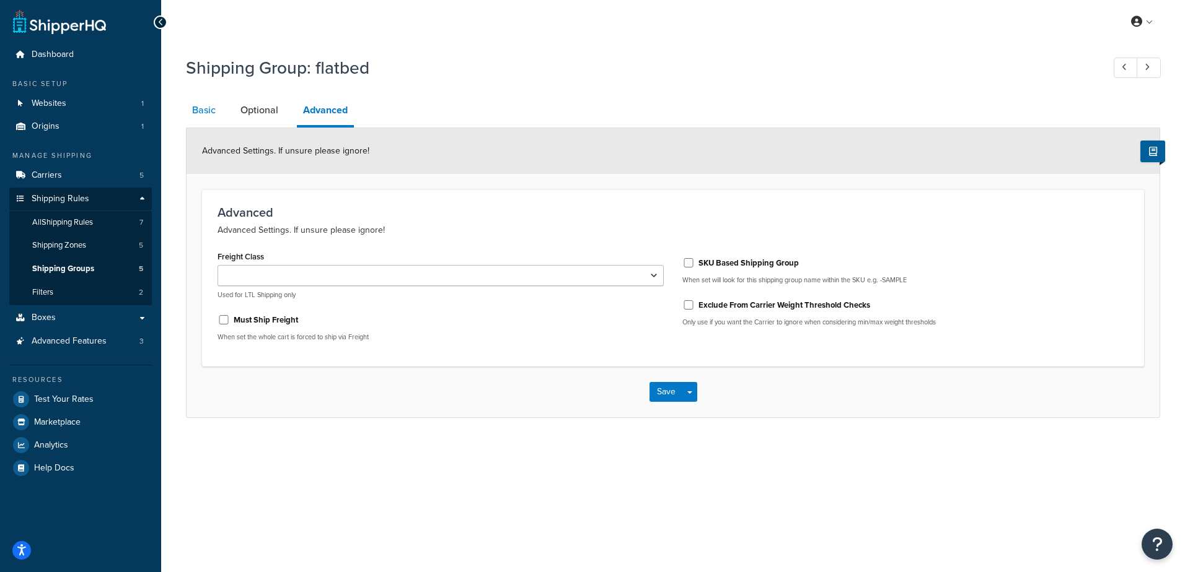
click at [198, 106] on link "Basic" at bounding box center [204, 110] width 36 height 30
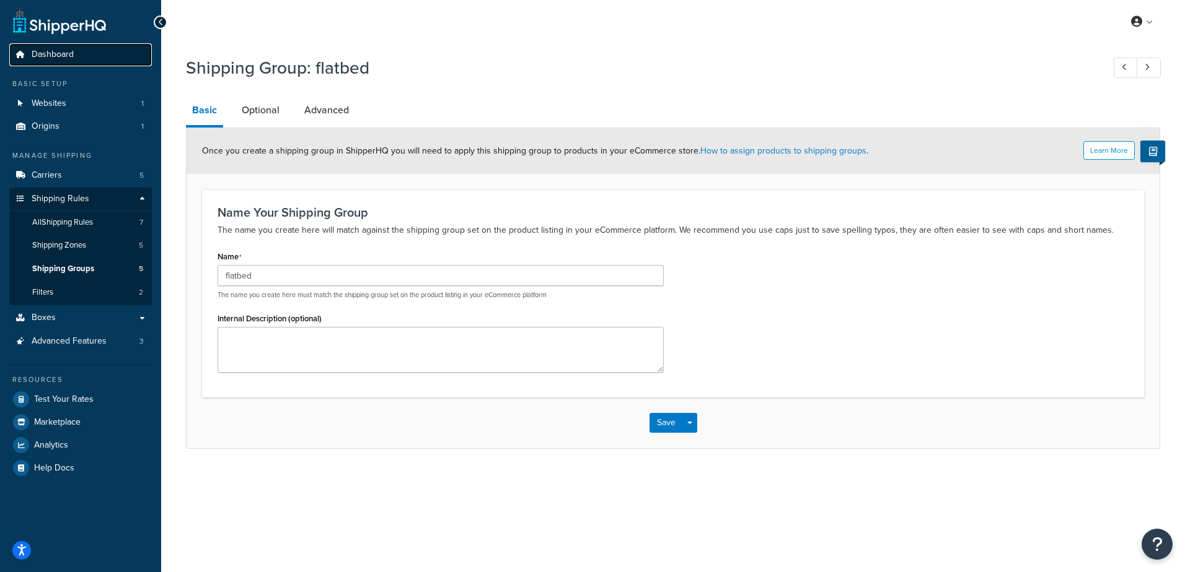
click at [46, 56] on span "Dashboard" at bounding box center [53, 55] width 42 height 11
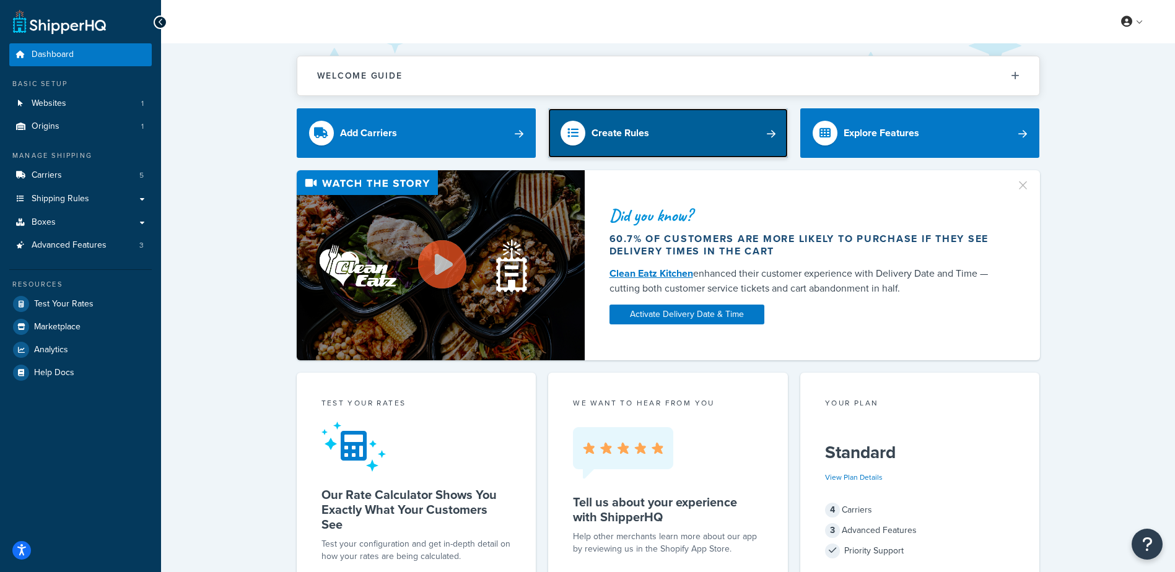
click at [721, 133] on link "Create Rules" at bounding box center [668, 133] width 240 height 50
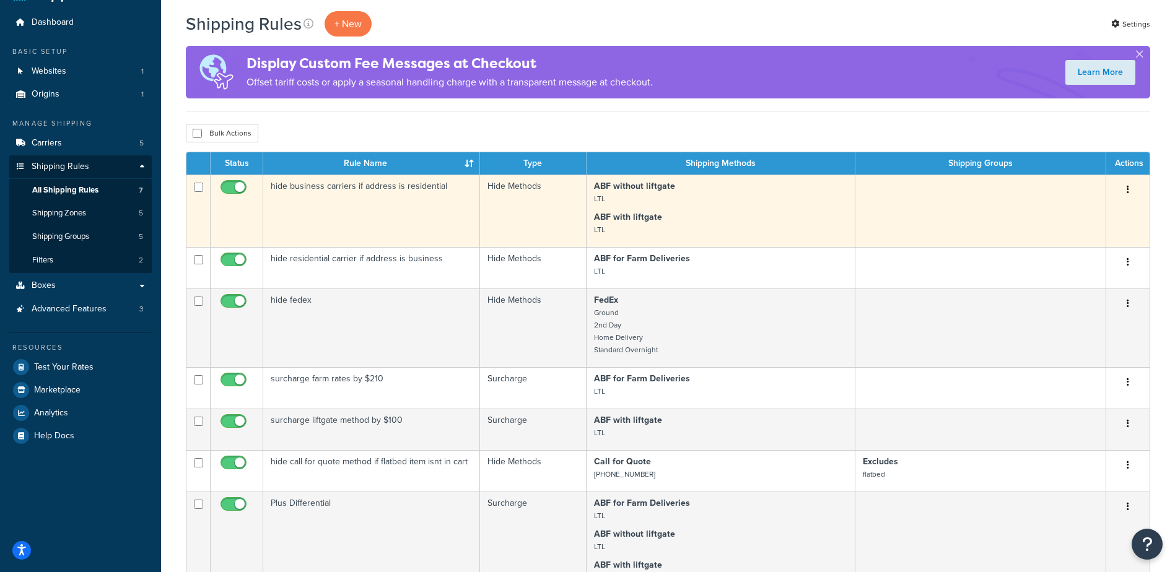
scroll to position [62, 0]
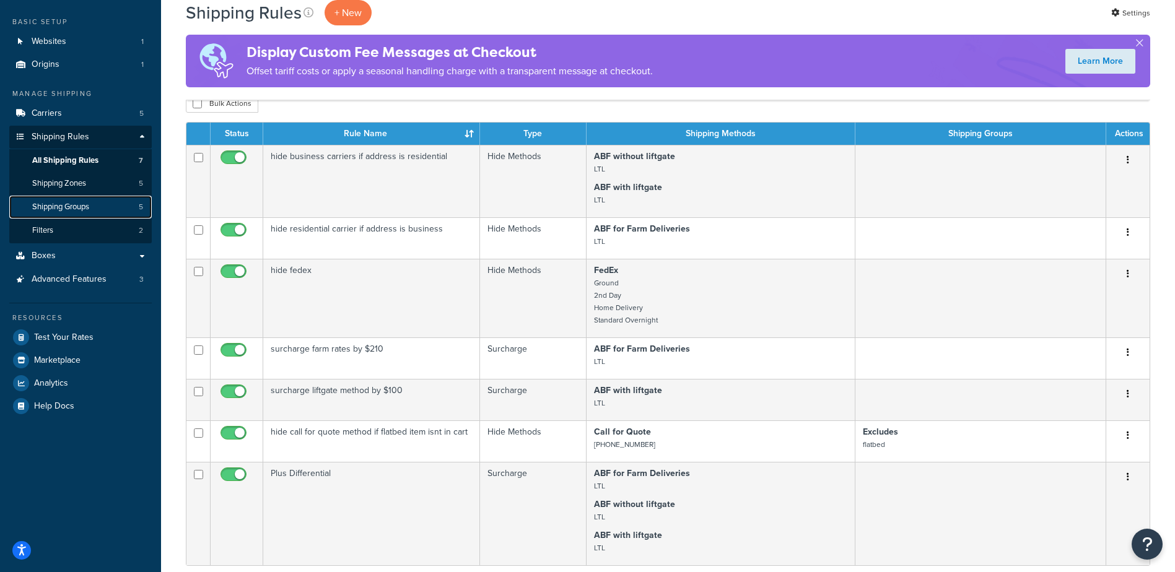
click at [79, 211] on span "Shipping Groups" at bounding box center [60, 207] width 57 height 11
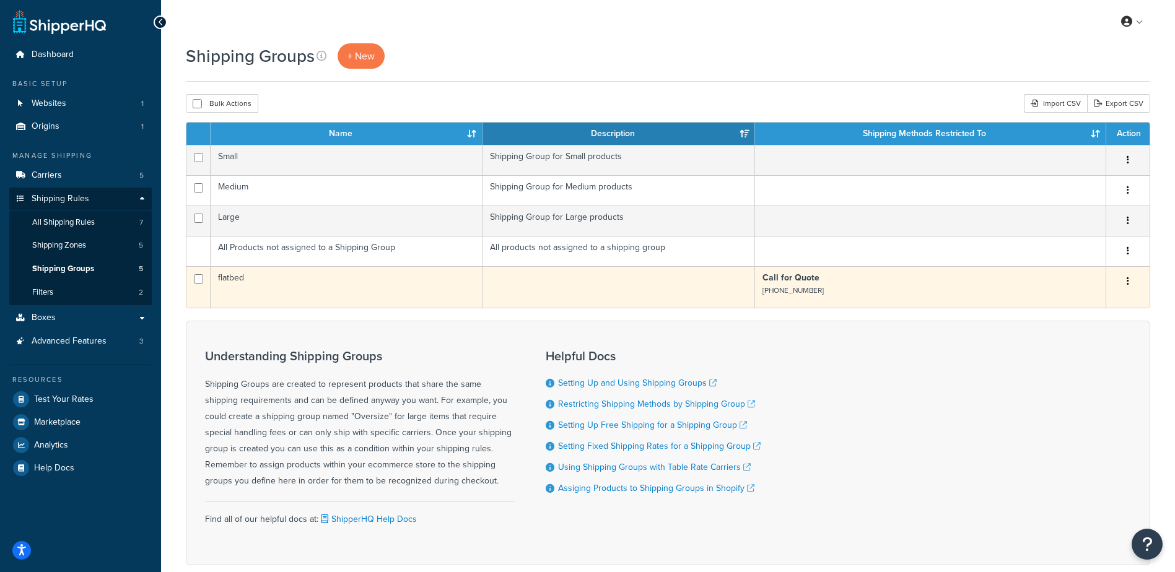
click at [1131, 282] on button "button" at bounding box center [1128, 282] width 17 height 20
click at [880, 288] on p "Call for Quote [PHONE_NUMBER]" at bounding box center [931, 284] width 336 height 25
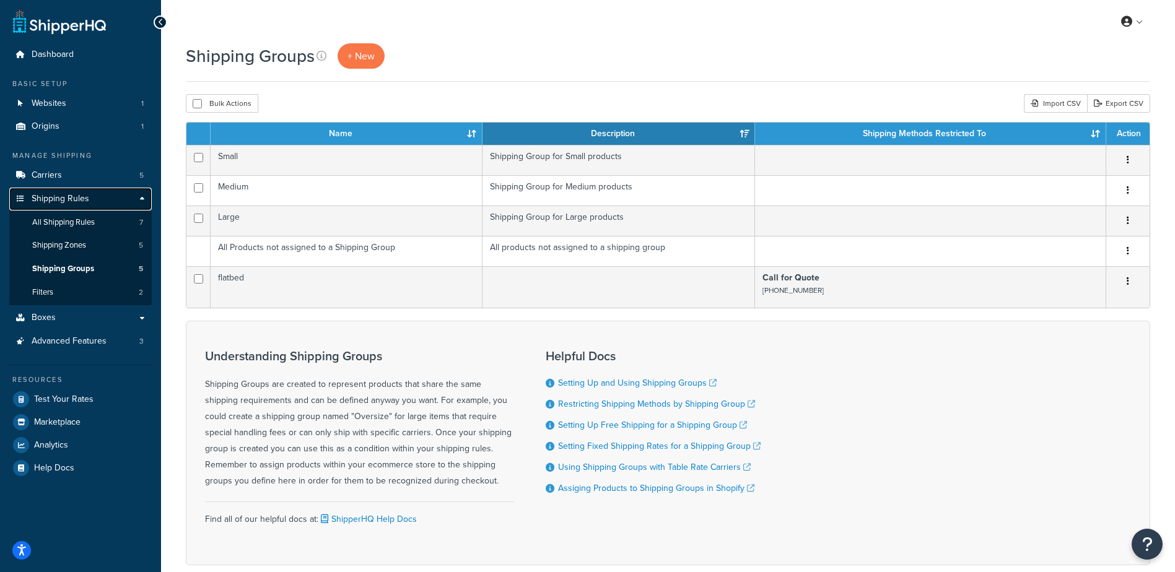
click at [64, 195] on span "Shipping Rules" at bounding box center [61, 199] width 58 height 11
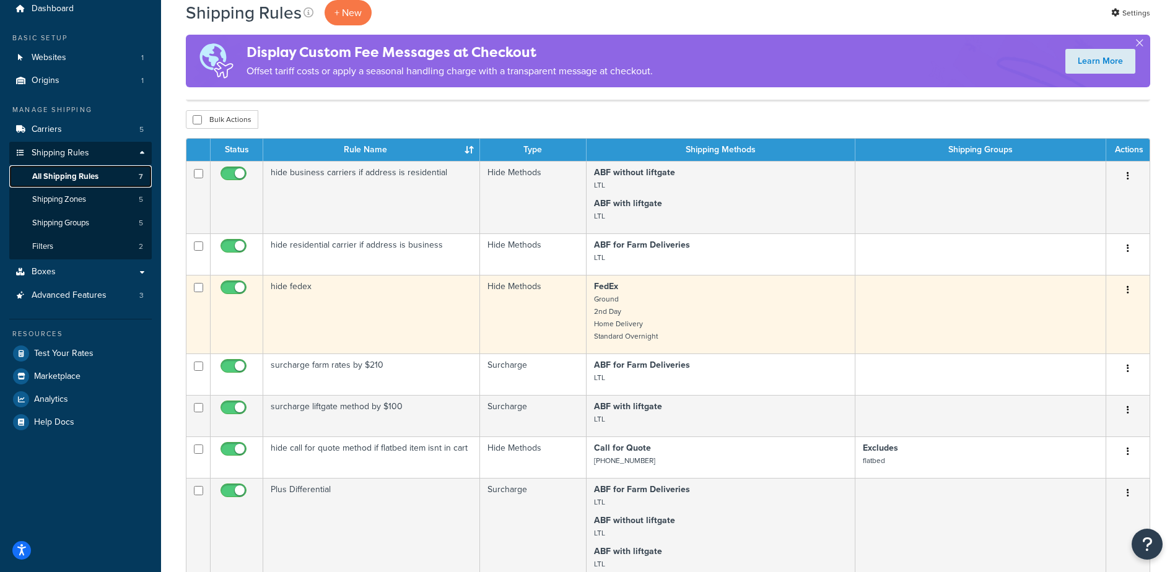
scroll to position [124, 0]
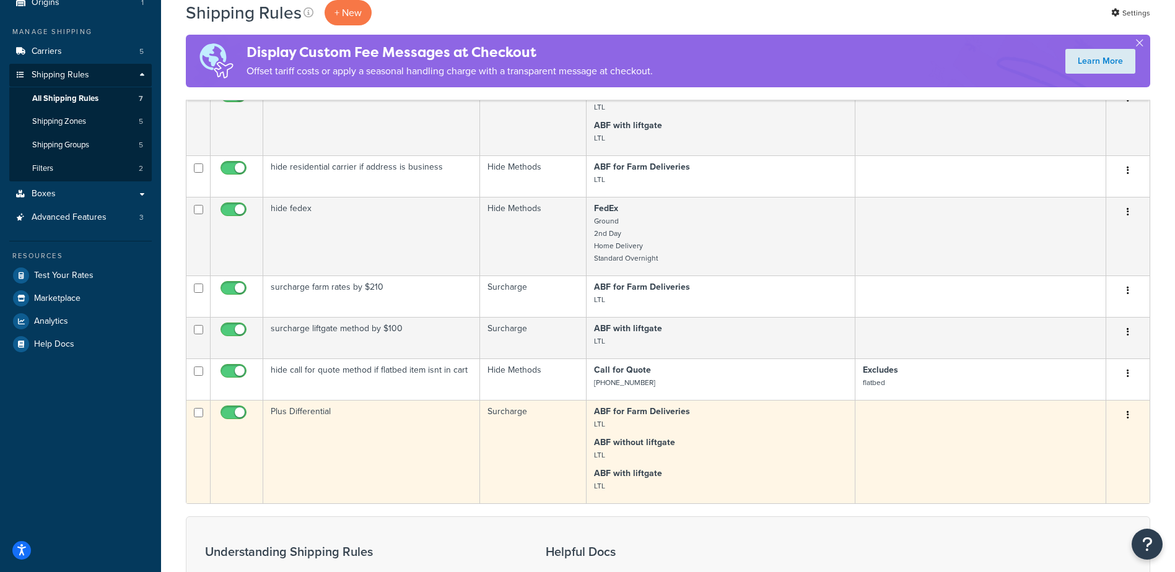
click at [413, 450] on td "Plus Differential" at bounding box center [371, 451] width 217 height 103
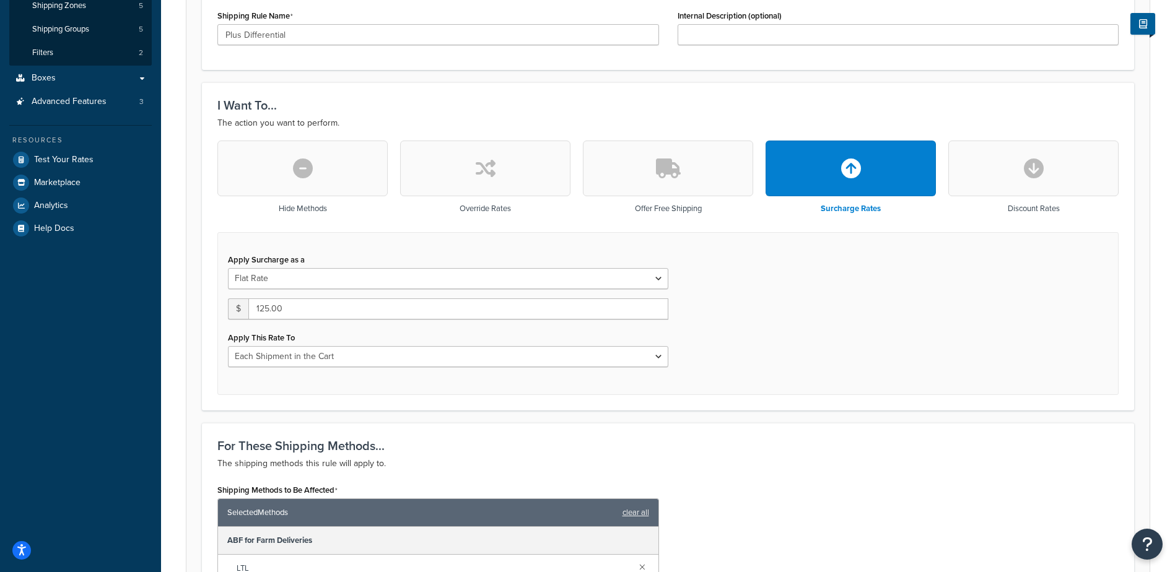
scroll to position [248, 0]
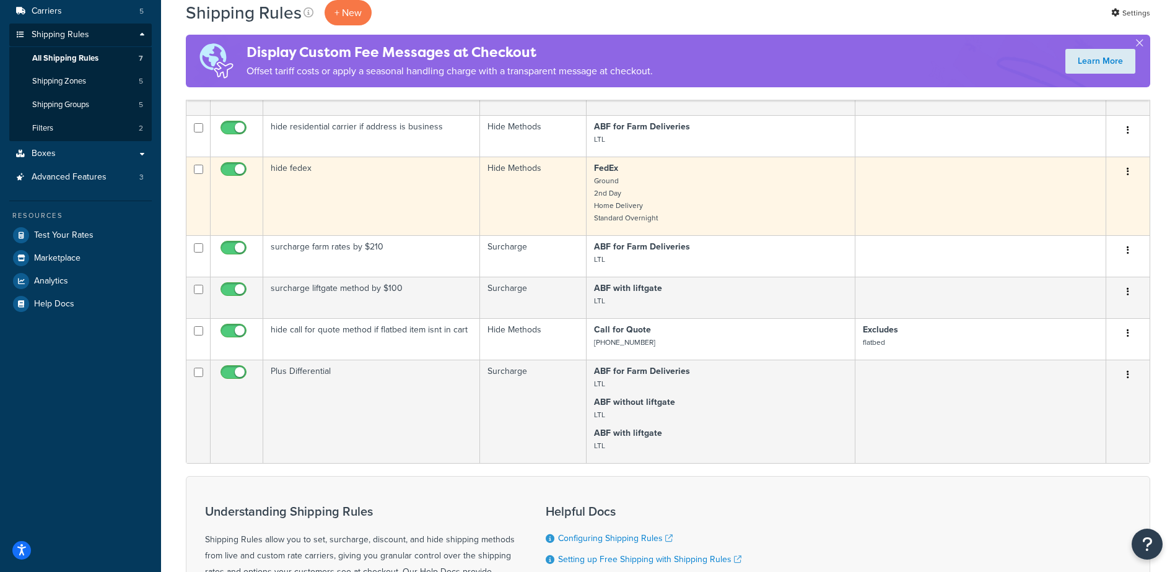
scroll to position [186, 0]
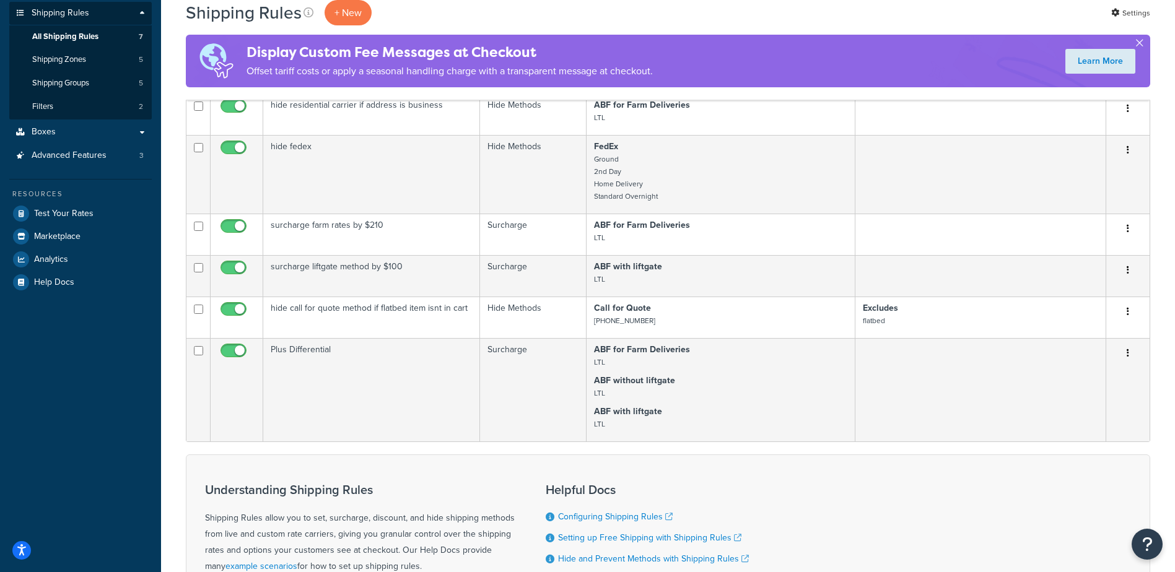
click at [1138, 44] on button "button" at bounding box center [1139, 45] width 3 height 3
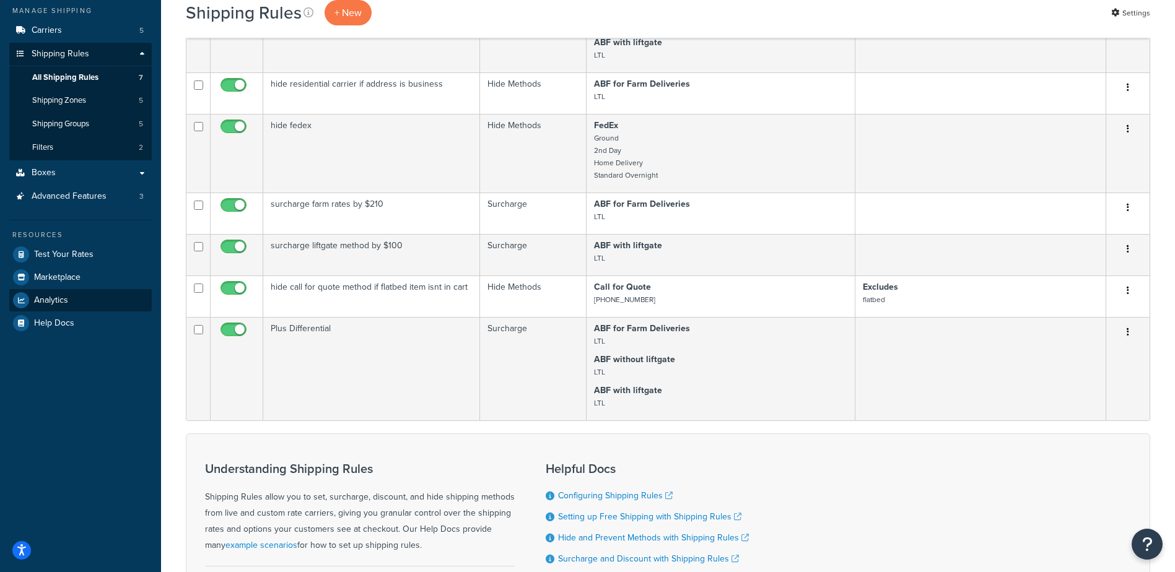
scroll to position [124, 0]
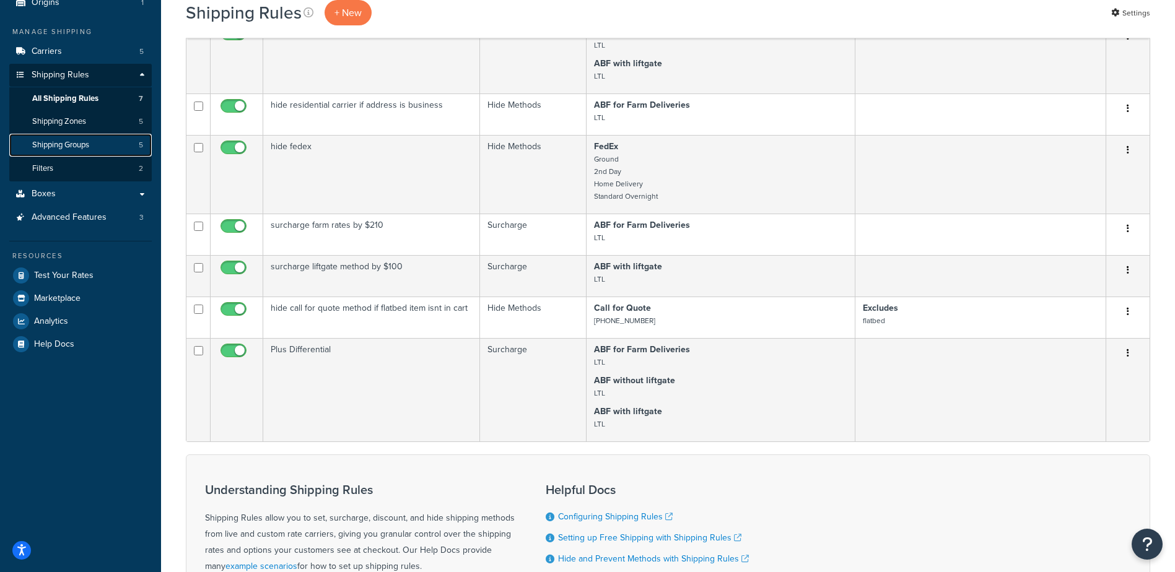
click at [77, 147] on span "Shipping Groups" at bounding box center [60, 145] width 57 height 11
